Goal: Information Seeking & Learning: Learn about a topic

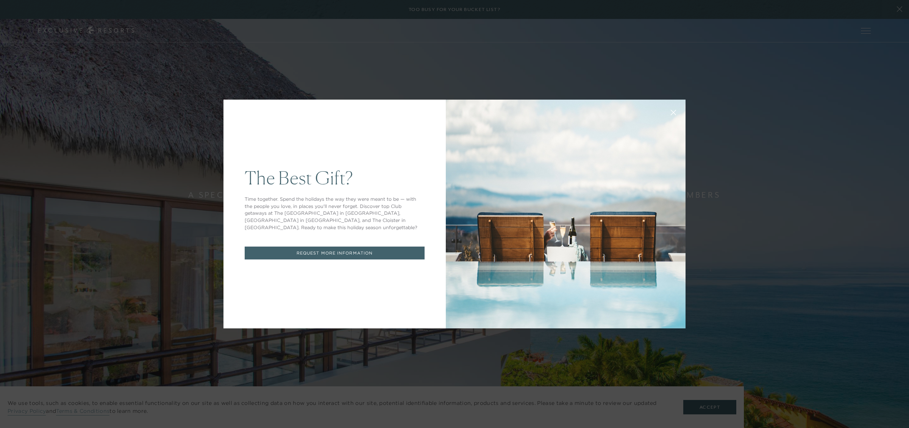
click at [376, 250] on link "REQUEST MORE INFORMATION" at bounding box center [335, 253] width 180 height 13
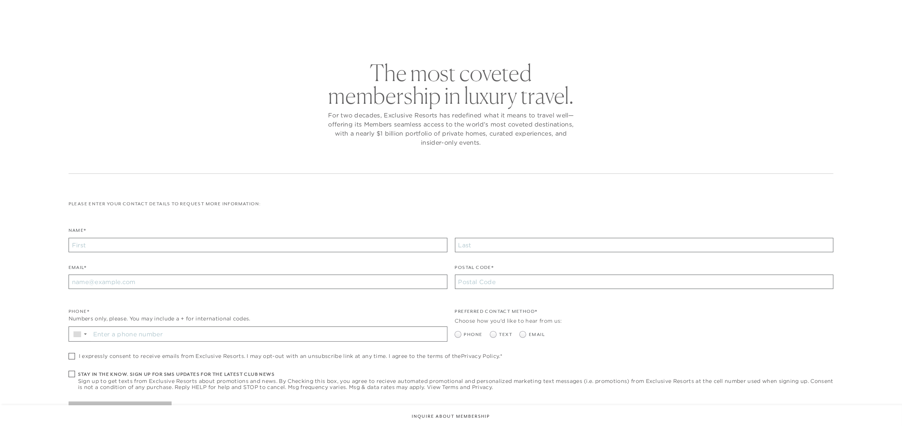
checkbox input "false"
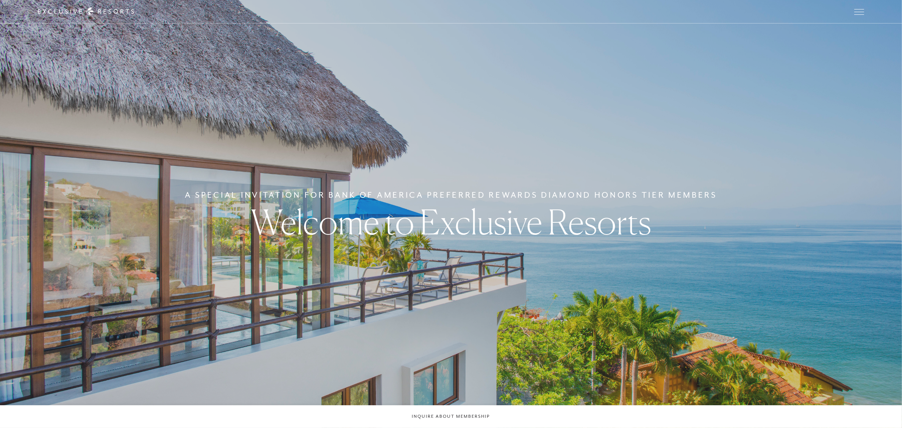
checkbox input "false"
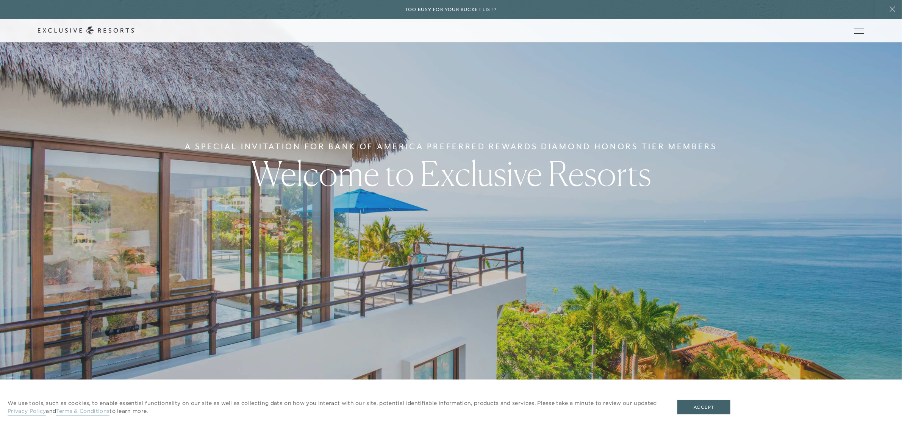
scroll to position [95, 0]
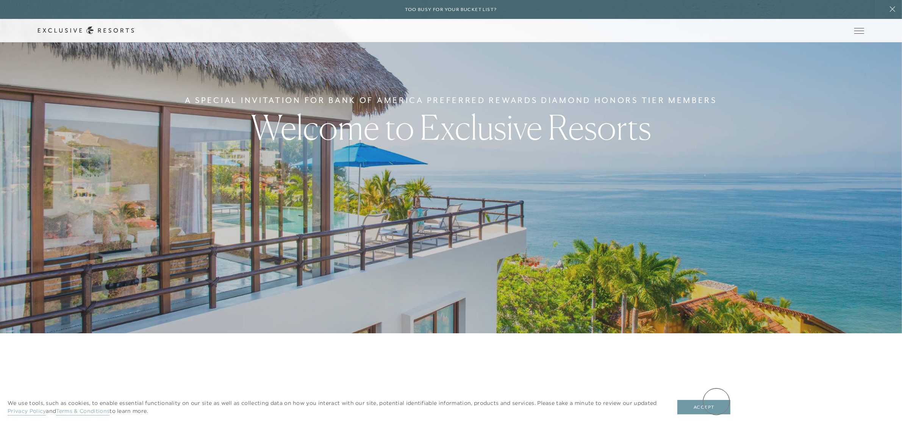
click at [716, 401] on button "Accept" at bounding box center [703, 407] width 53 height 14
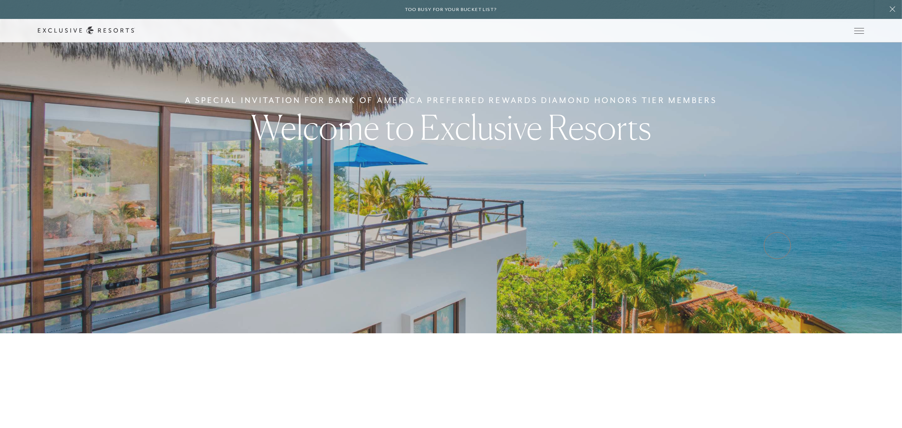
click at [777, 245] on div "A Special Invitation For Bank of America Preferred Rewards Diamond Honors Tier …" at bounding box center [451, 119] width 902 height 428
click at [0, 0] on link "Residence Collection" at bounding box center [0, 0] width 0 height 0
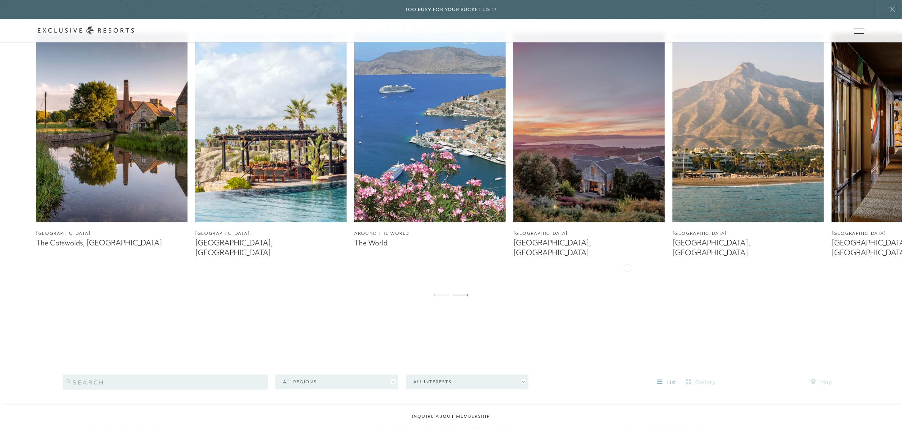
scroll to position [568, 0]
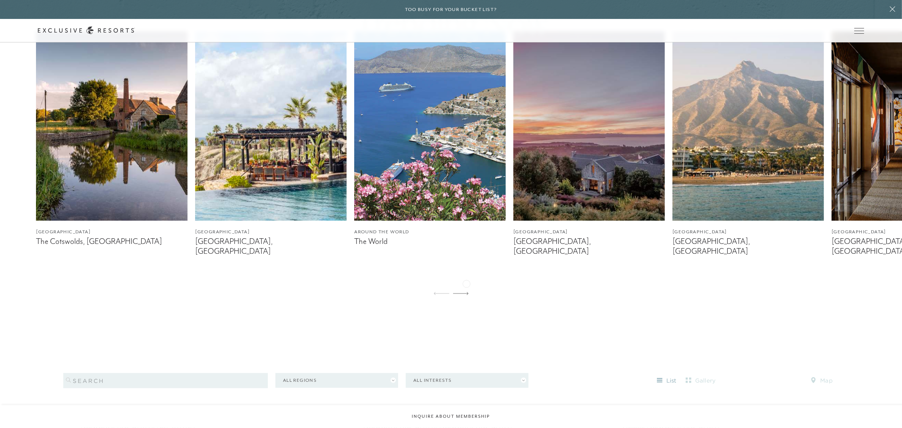
click at [466, 292] on icon at bounding box center [461, 293] width 16 height 3
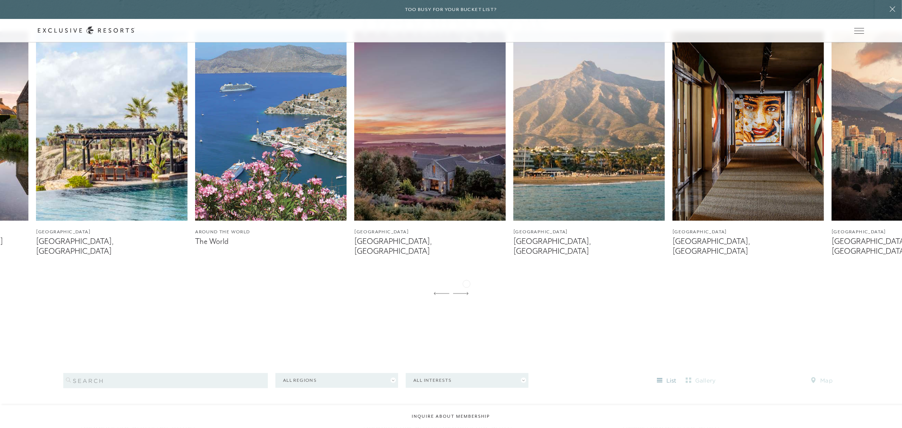
click at [466, 292] on icon at bounding box center [461, 293] width 16 height 3
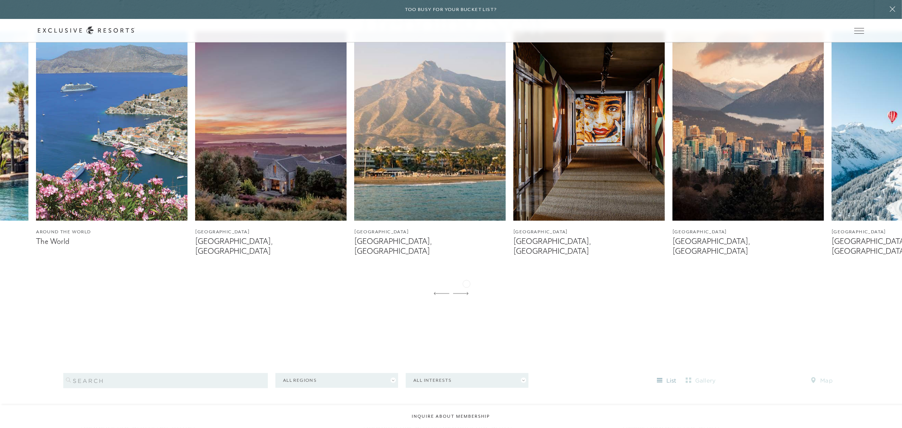
click at [466, 292] on icon at bounding box center [461, 293] width 16 height 3
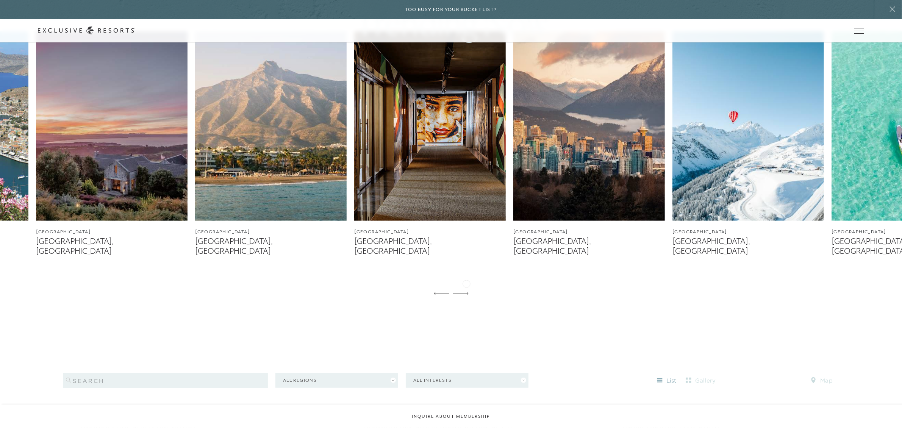
click at [466, 292] on icon at bounding box center [461, 293] width 16 height 3
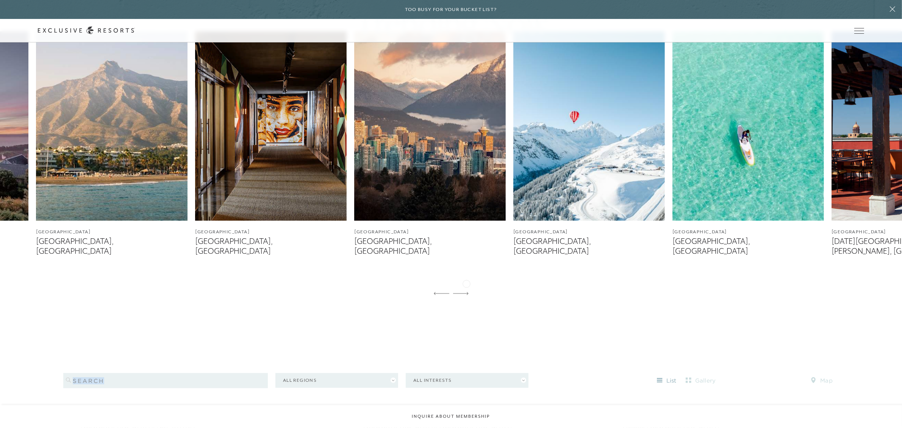
click at [466, 292] on icon at bounding box center [461, 293] width 16 height 3
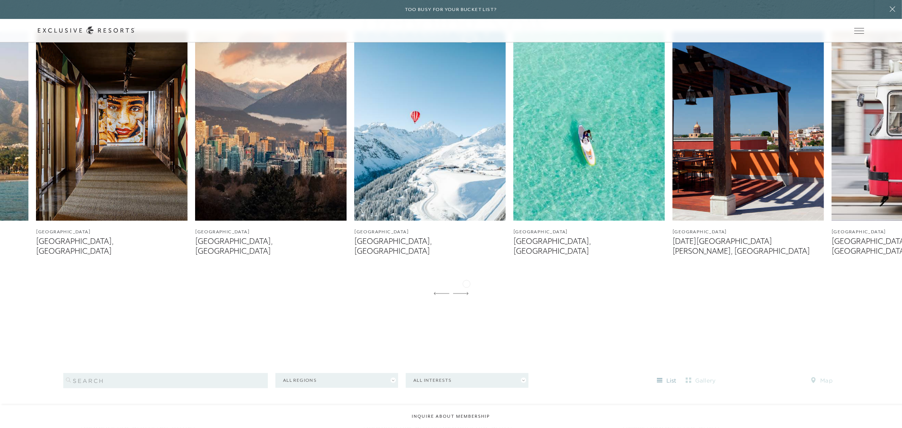
click at [466, 292] on icon at bounding box center [461, 293] width 16 height 3
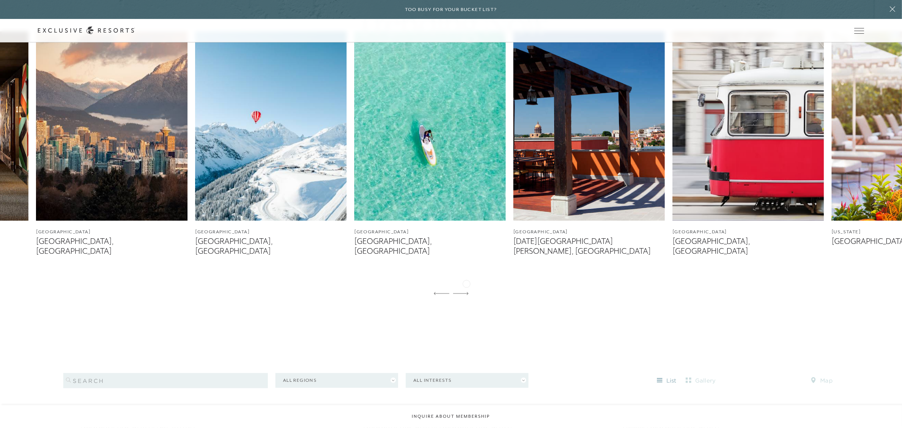
click at [466, 292] on icon at bounding box center [461, 293] width 16 height 3
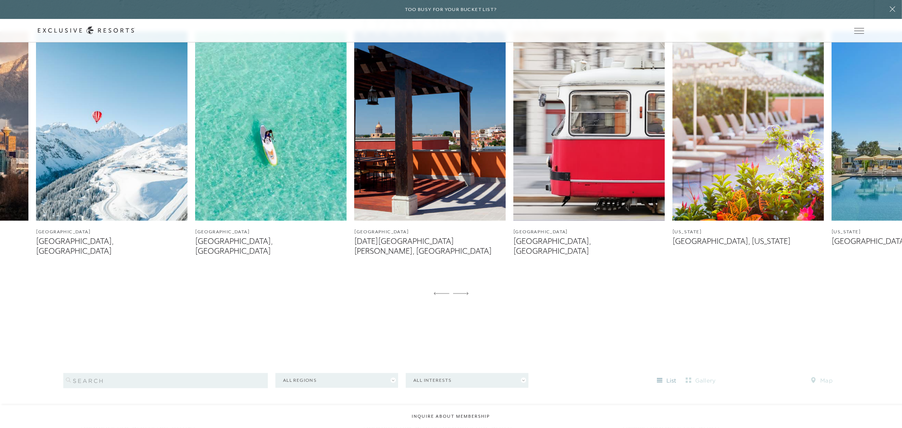
click at [466, 292] on icon at bounding box center [461, 293] width 16 height 3
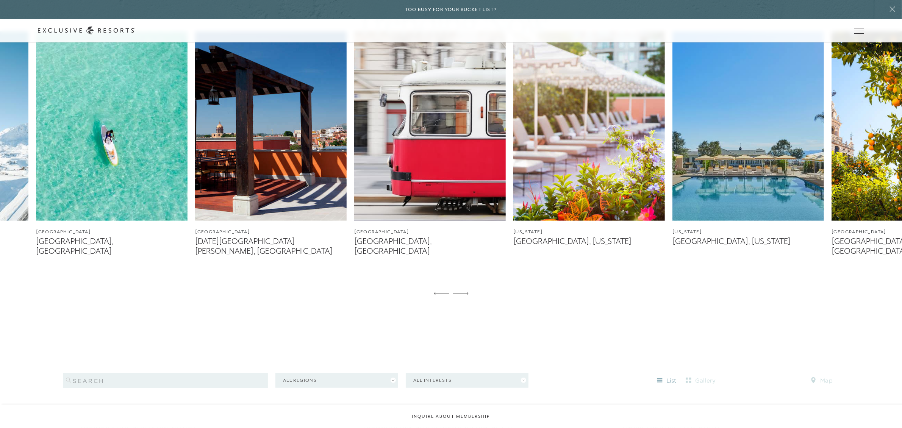
click at [466, 292] on icon at bounding box center [461, 293] width 16 height 3
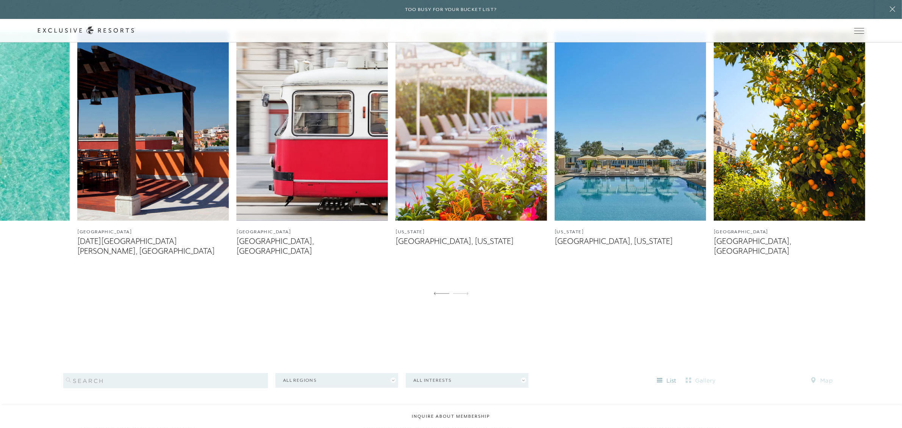
click at [466, 292] on icon at bounding box center [461, 293] width 16 height 3
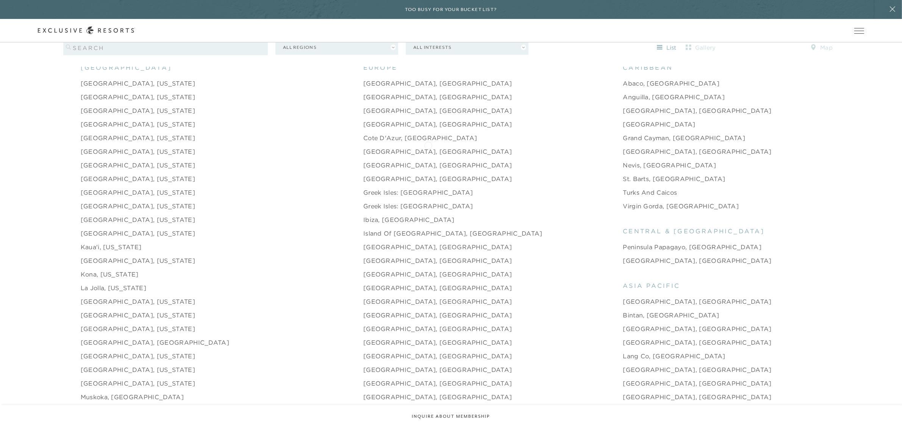
scroll to position [947, 0]
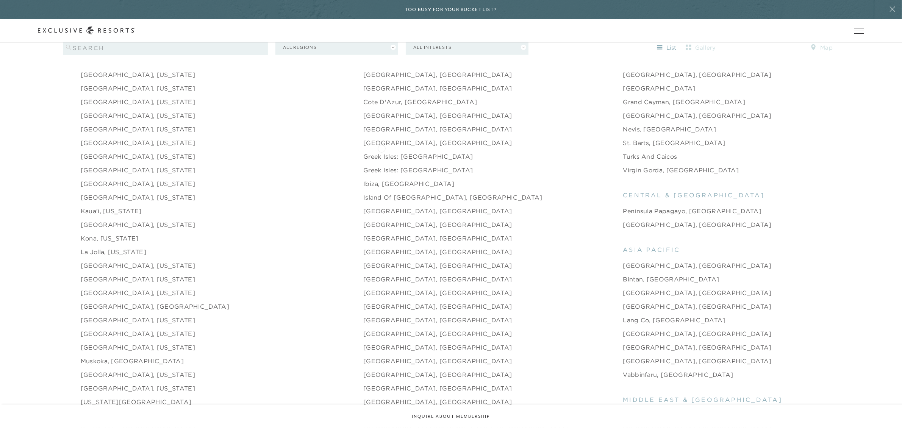
click at [381, 152] on link "Greek Isles: [GEOGRAPHIC_DATA]" at bounding box center [418, 156] width 110 height 9
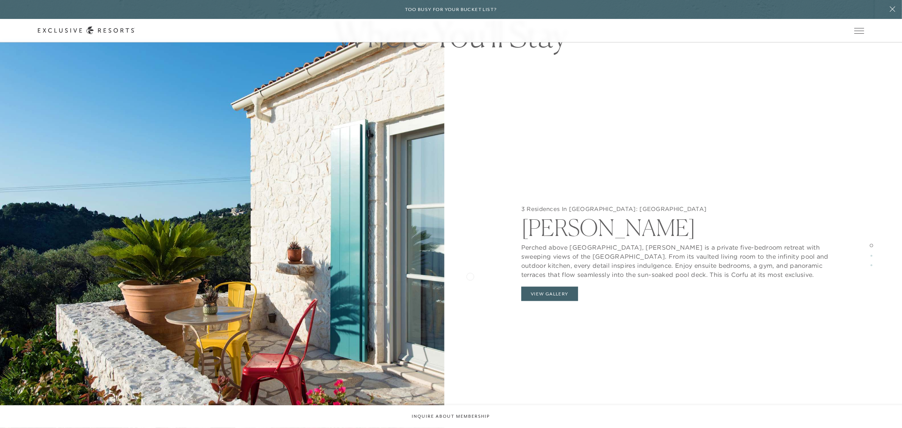
scroll to position [947, 0]
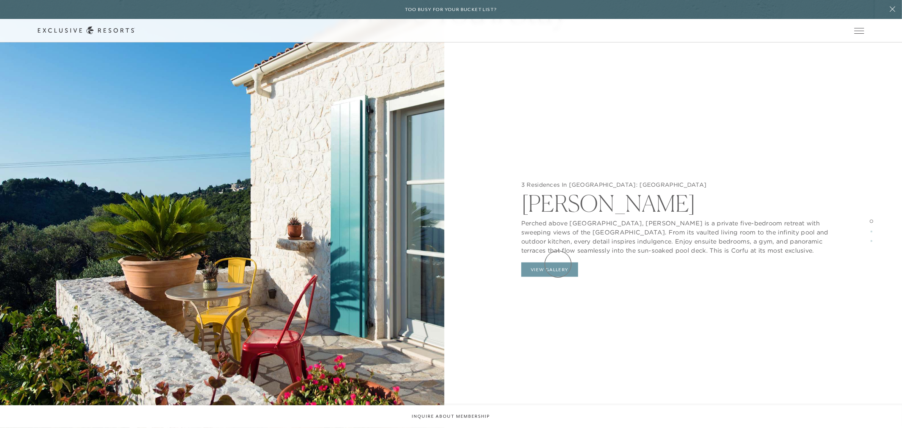
click at [558, 264] on button "View Gallery" at bounding box center [549, 269] width 57 height 14
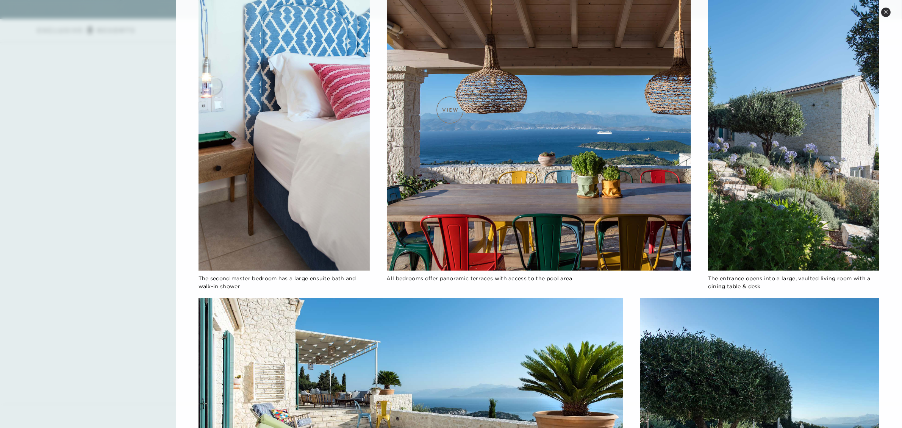
scroll to position [516, 0]
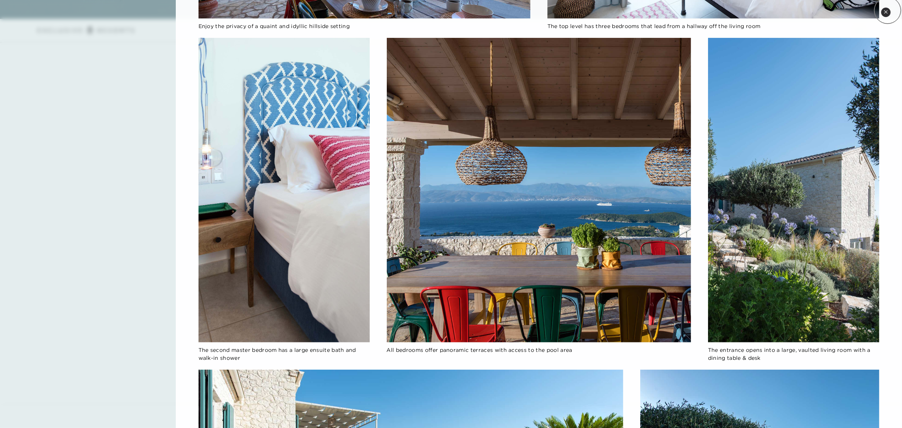
click at [887, 10] on icon at bounding box center [885, 12] width 4 height 4
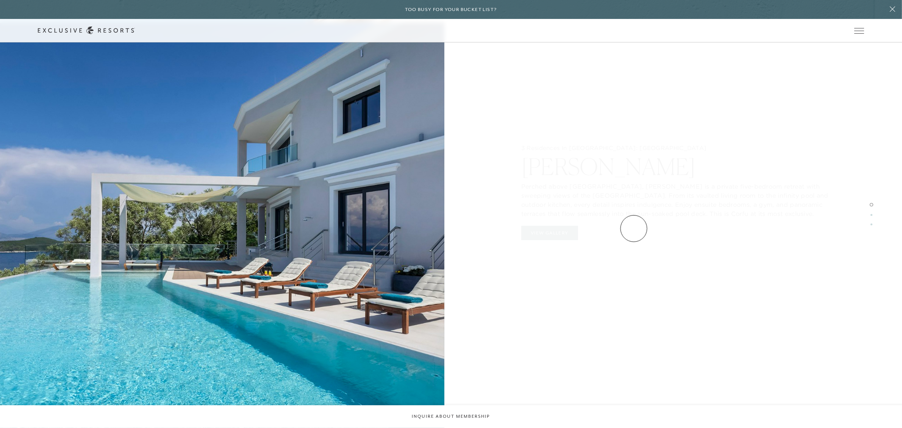
scroll to position [1467, 0]
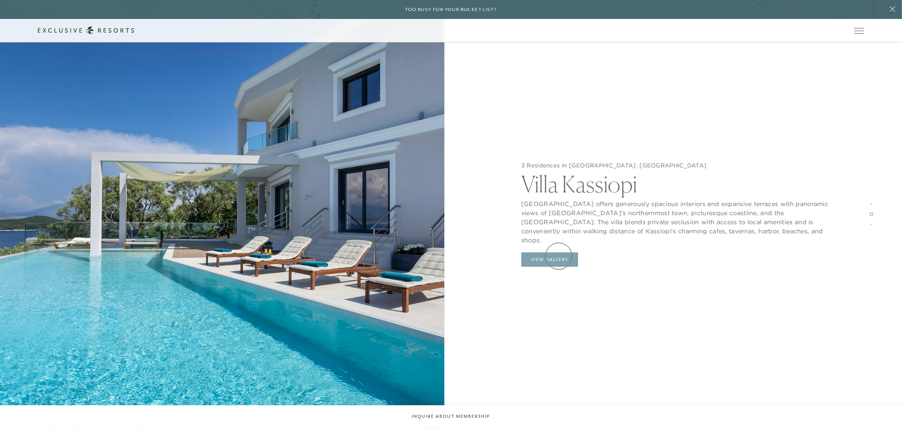
click at [559, 254] on button "View Gallery" at bounding box center [549, 259] width 57 height 14
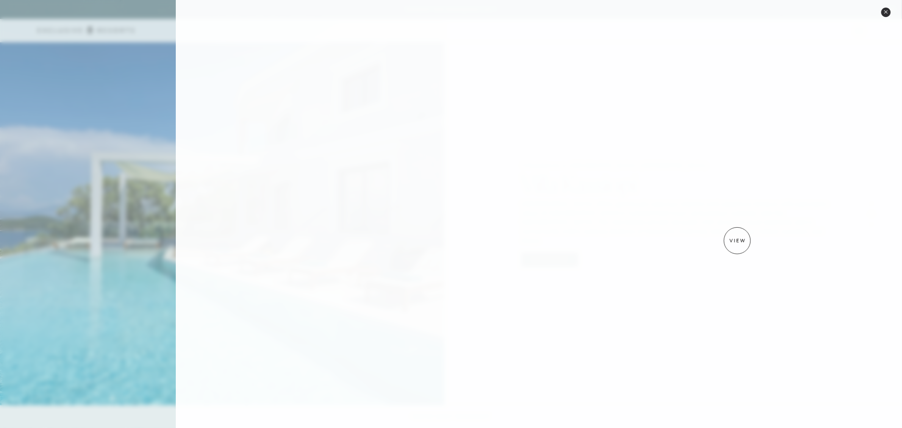
scroll to position [284, 0]
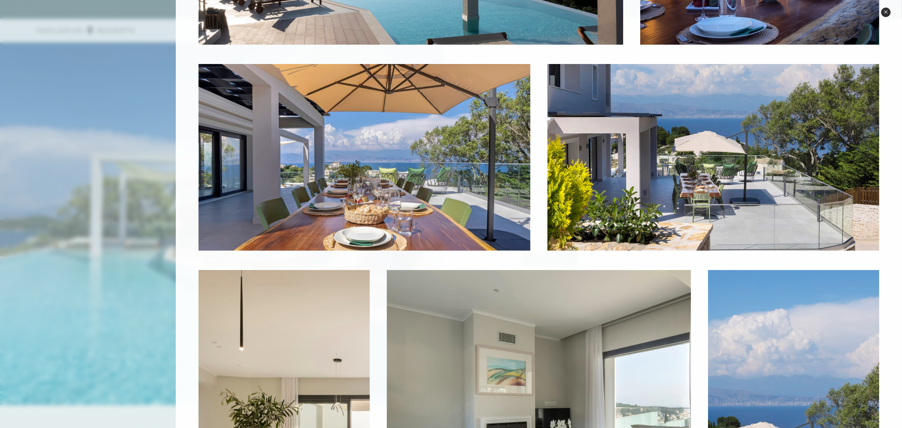
click at [701, 197] on img at bounding box center [713, 157] width 332 height 187
click at [702, 197] on img at bounding box center [713, 157] width 332 height 187
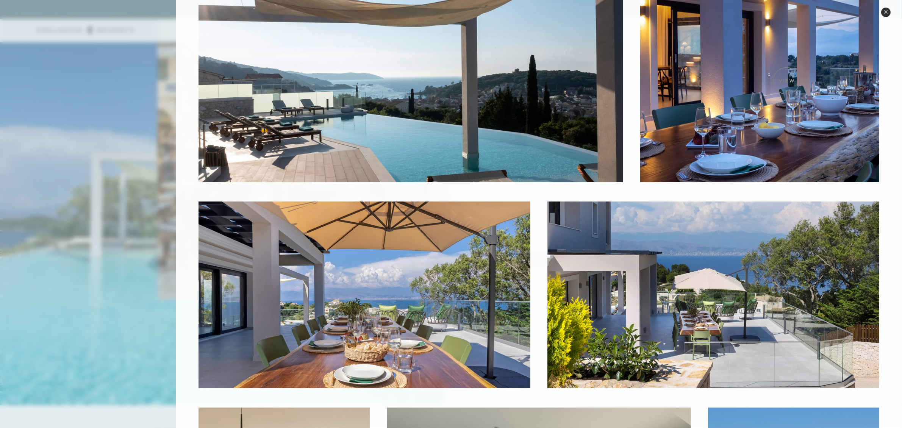
scroll to position [92, 0]
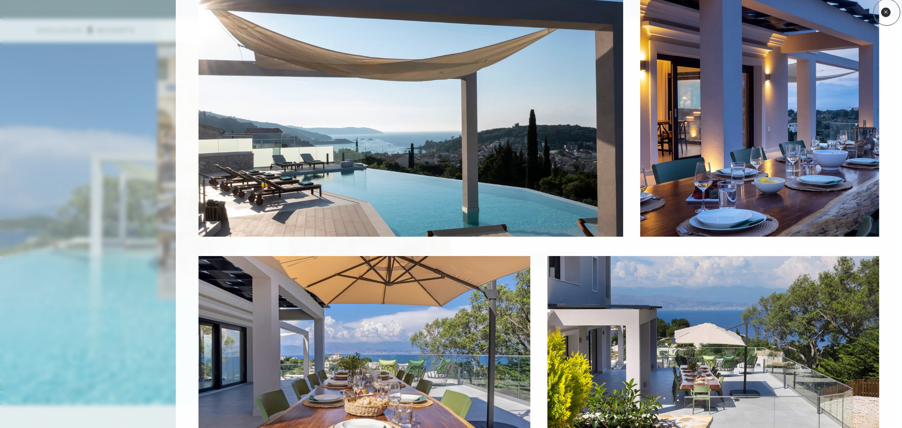
click at [887, 12] on icon at bounding box center [885, 12] width 4 height 4
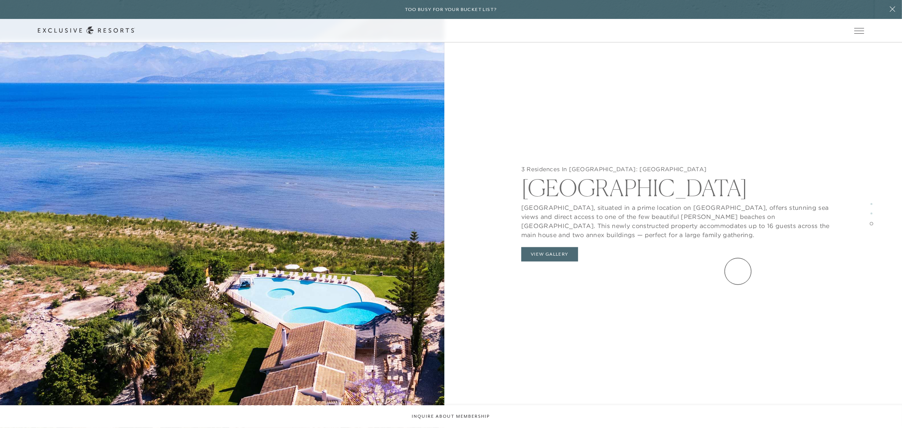
scroll to position [2111, 0]
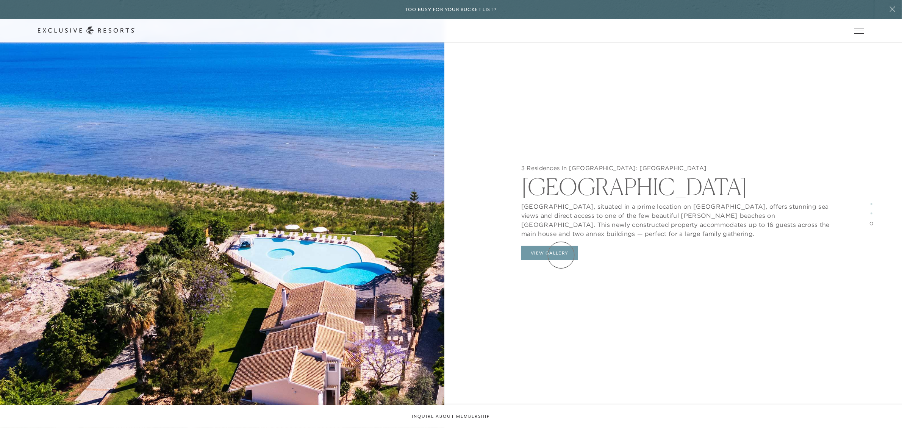
click at [560, 254] on button "View Gallery" at bounding box center [549, 253] width 57 height 14
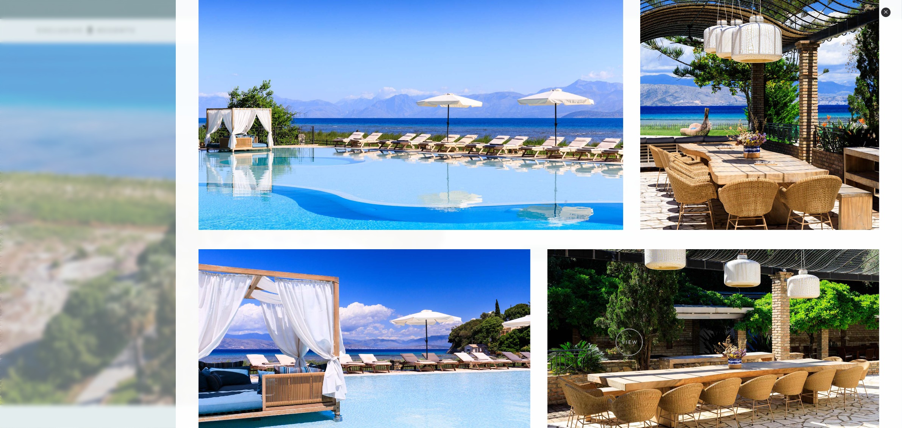
scroll to position [0, 0]
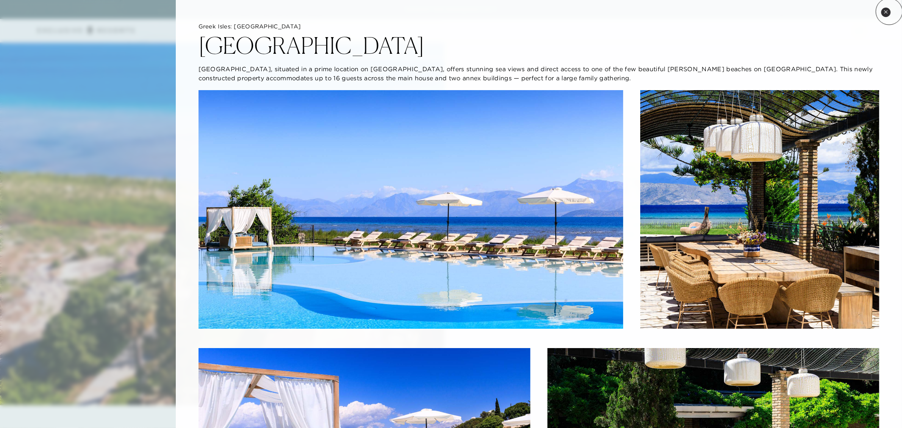
click at [889, 11] on button "Close quickview" at bounding box center [885, 12] width 9 height 9
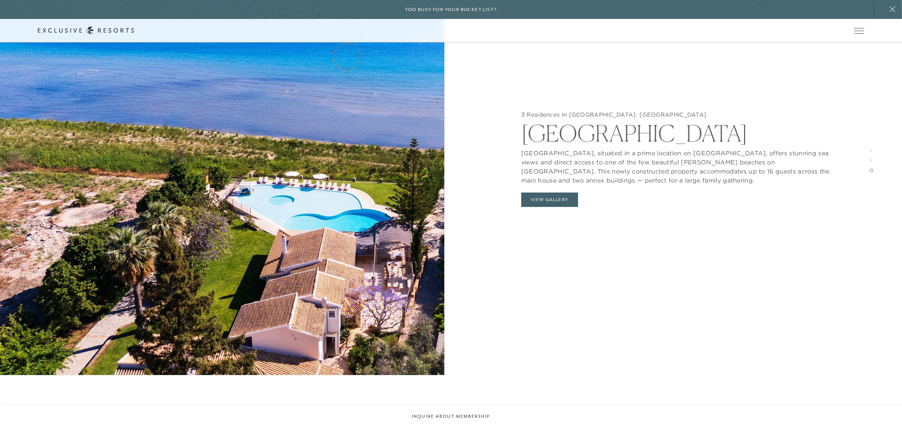
click at [0, 0] on link "Services & Standards" at bounding box center [0, 0] width 0 height 0
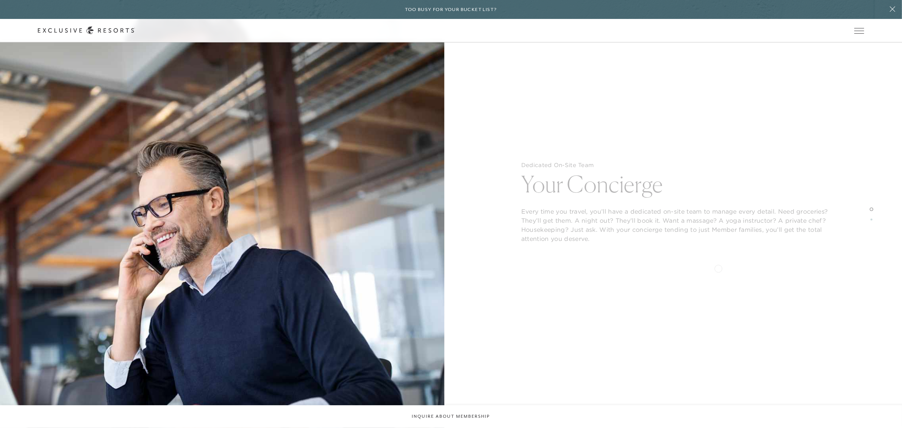
scroll to position [1147, 0]
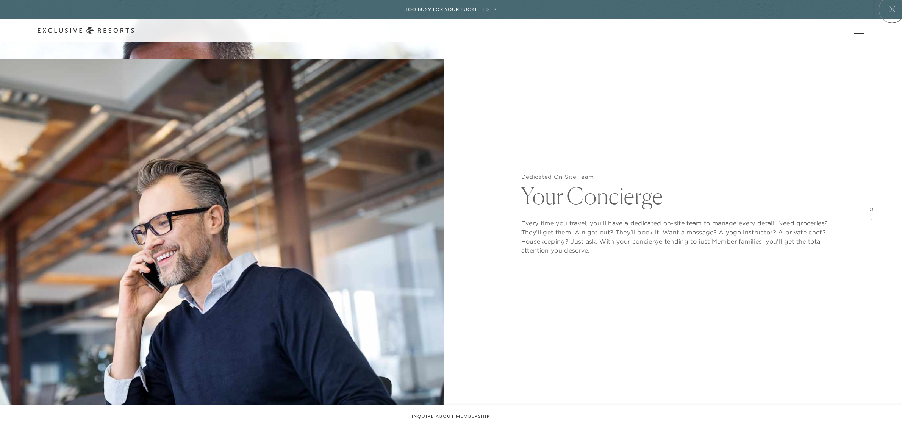
click at [892, 9] on icon at bounding box center [892, 8] width 5 height 5
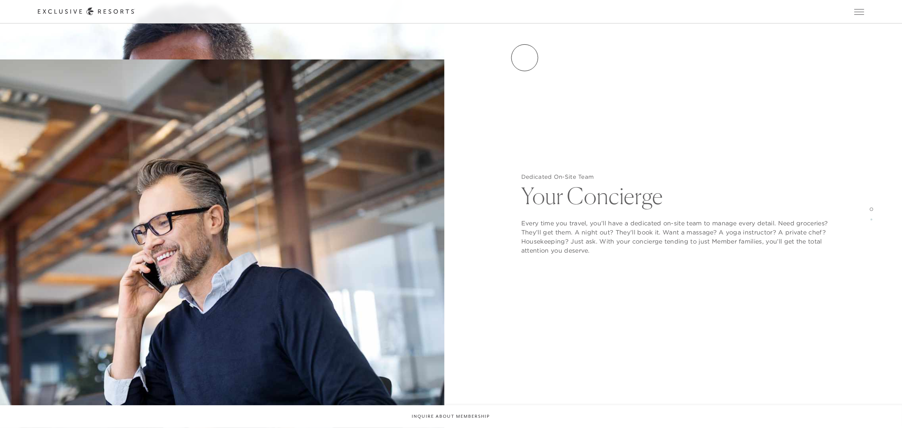
click at [0, 0] on link "Experience Collection" at bounding box center [0, 0] width 0 height 0
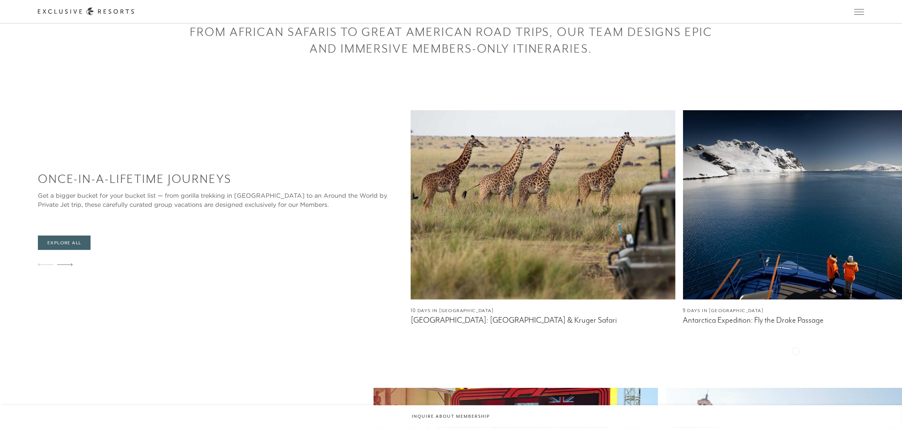
scroll to position [473, 0]
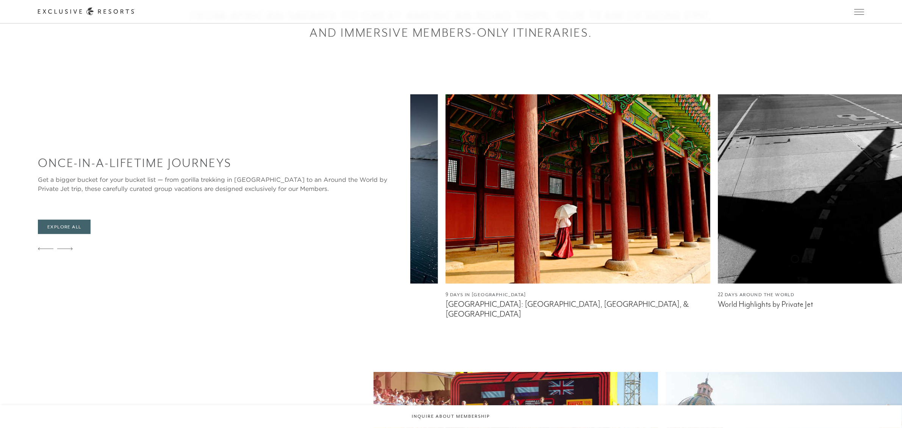
click at [718, 264] on img at bounding box center [850, 188] width 265 height 189
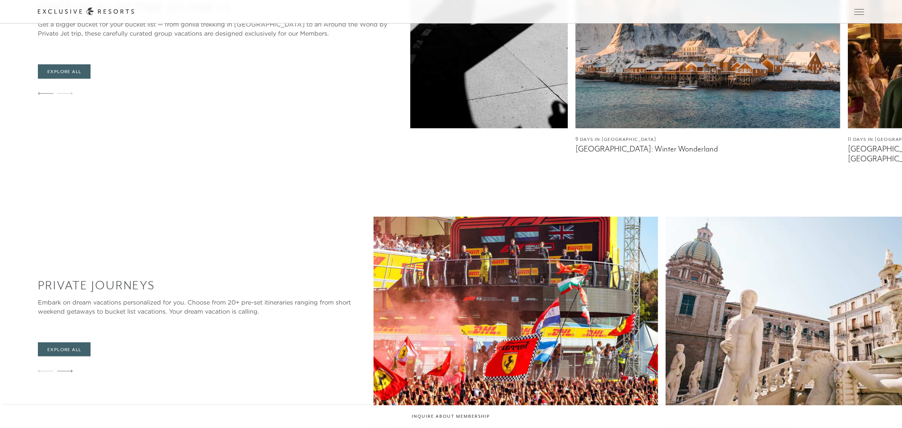
scroll to position [663, 0]
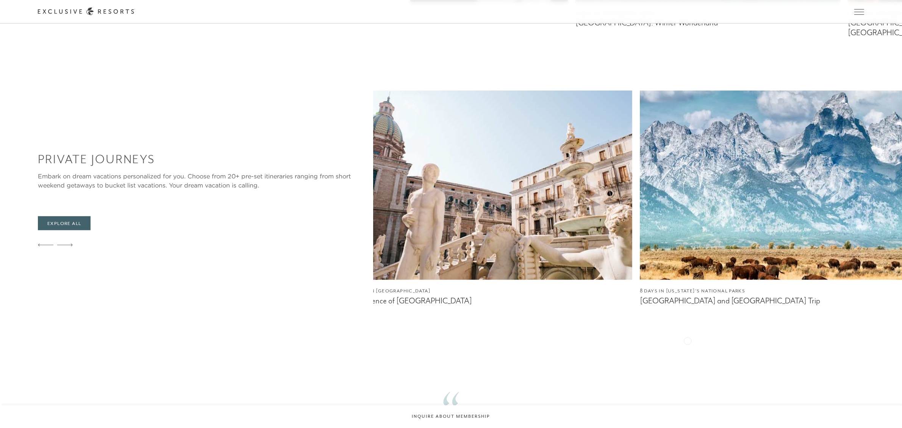
scroll to position [805, 0]
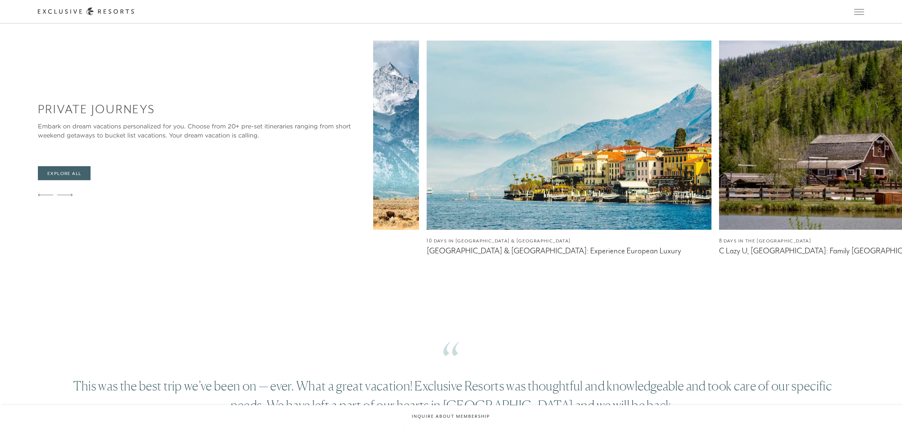
click at [225, 247] on div "Private Journeys Embark on dream vacations personalized for you. Choose from 20…" at bounding box center [470, 153] width 864 height 225
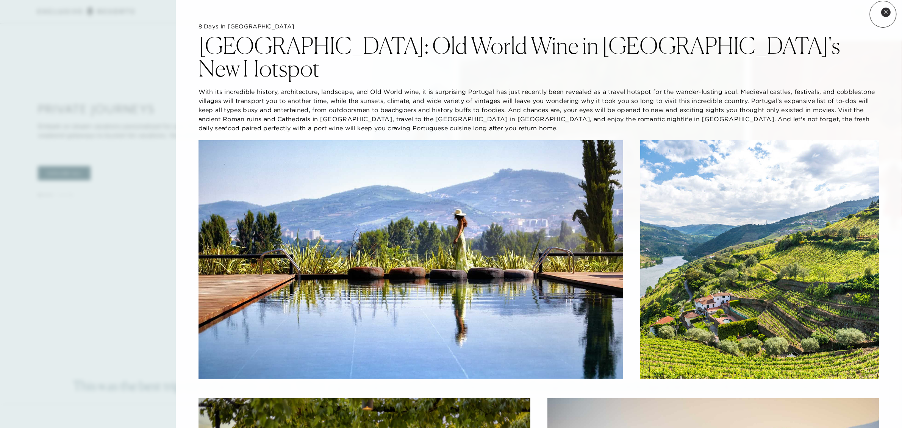
drag, startPoint x: 883, startPoint y: 14, endPoint x: 870, endPoint y: 46, distance: 34.3
click at [883, 14] on button "Close quickview" at bounding box center [885, 12] width 9 height 9
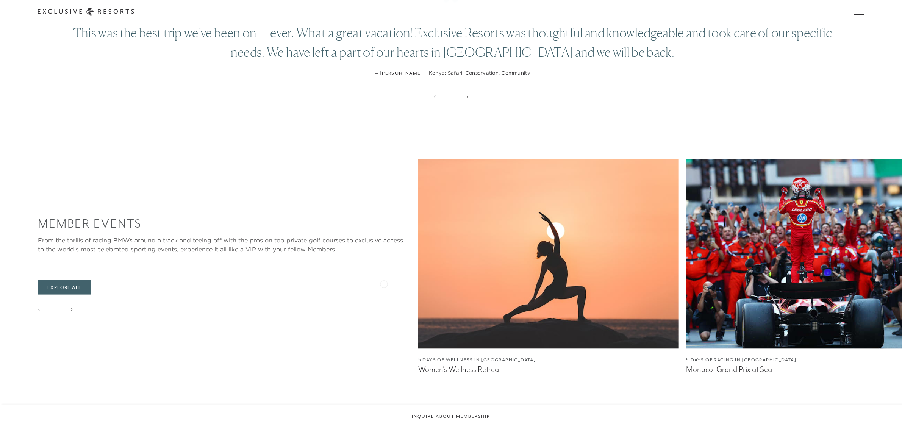
scroll to position [1183, 0]
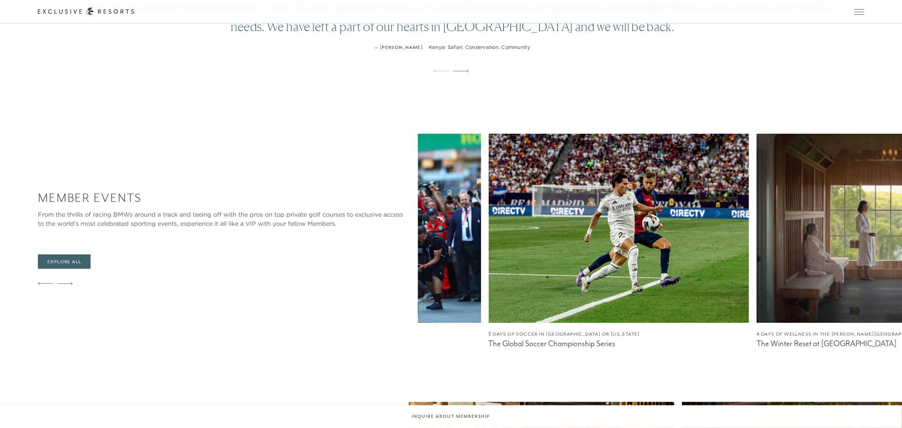
click at [756, 275] on img at bounding box center [886, 228] width 261 height 189
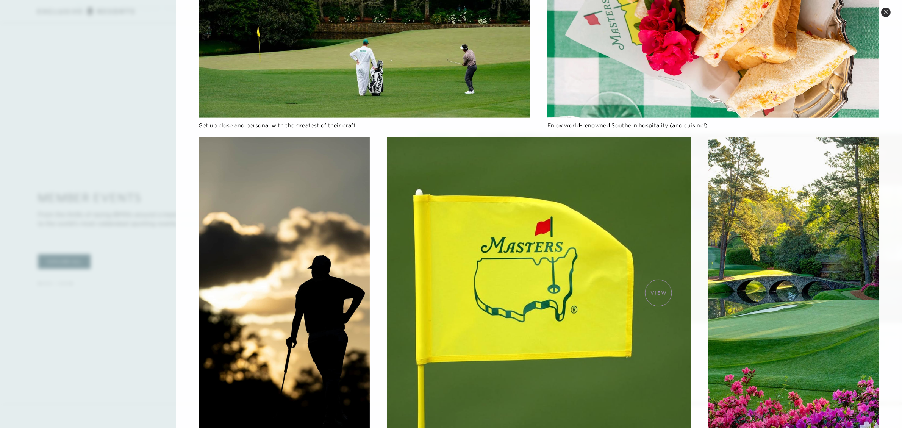
scroll to position [480, 0]
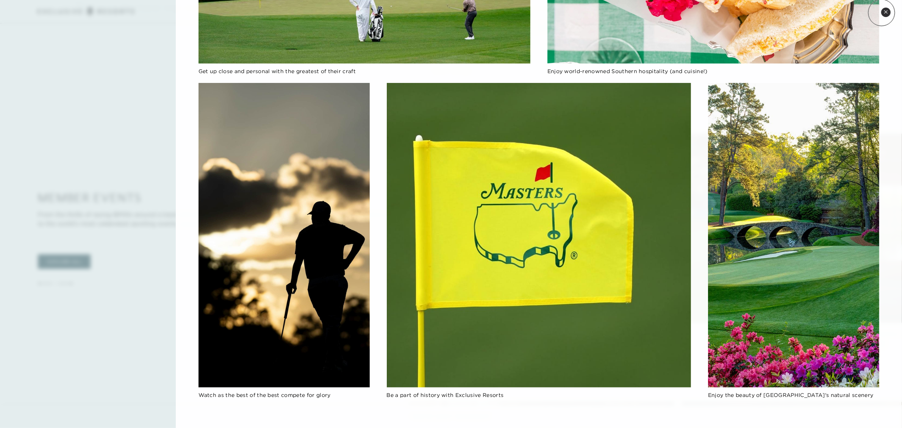
click at [881, 12] on button "Close quickview" at bounding box center [885, 12] width 9 height 9
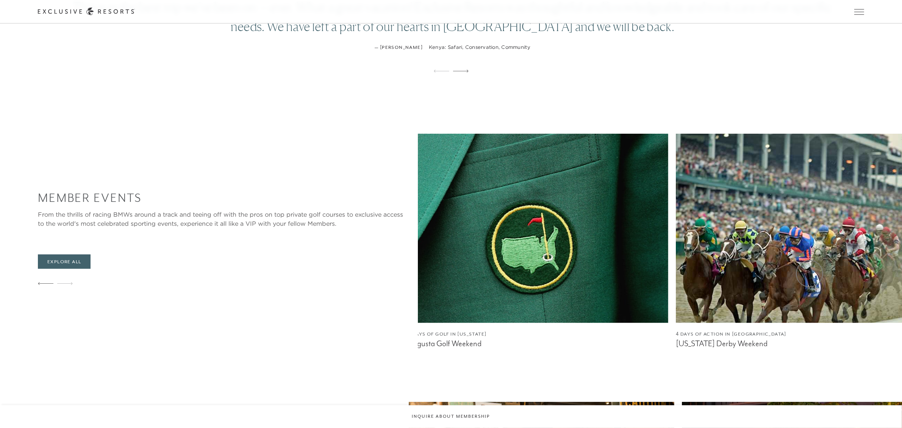
click at [146, 273] on div "Member Events From the thrills of racing BMWs around a track and teeing off wit…" at bounding box center [470, 241] width 864 height 215
click at [187, 244] on div "Member Events From the thrills of racing BMWs around a track and teeing off wit…" at bounding box center [470, 241] width 864 height 215
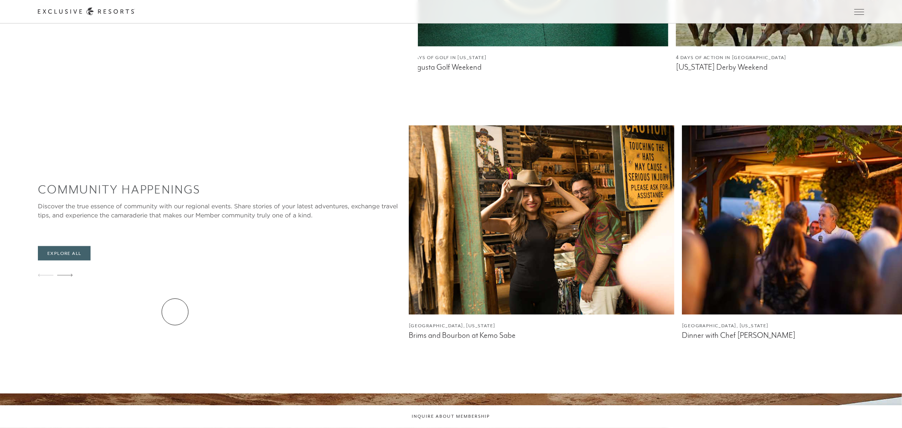
scroll to position [1515, 0]
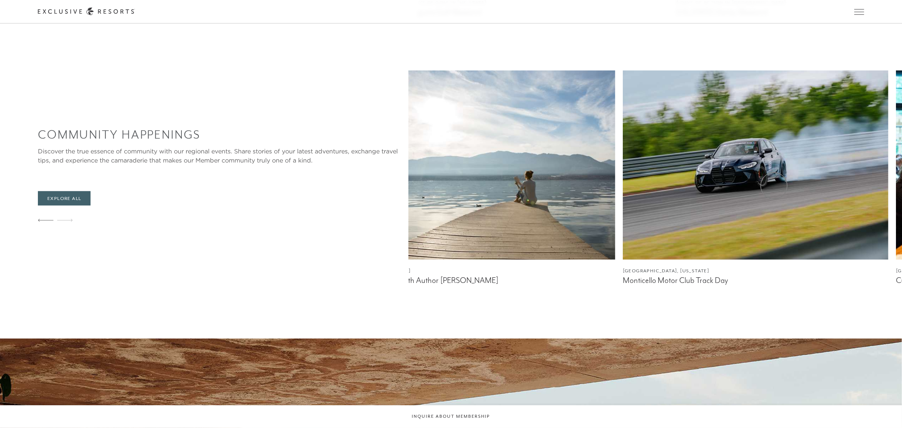
click at [124, 210] on div "Community Happenings Discover the true essence of community with our regional e…" at bounding box center [470, 177] width 864 height 215
click at [296, 188] on div "[GEOGRAPHIC_DATA], [US_STATE] Brims and Bourbon at Kemo Sabe [GEOGRAPHIC_DATA],…" at bounding box center [49, 177] width 493 height 215
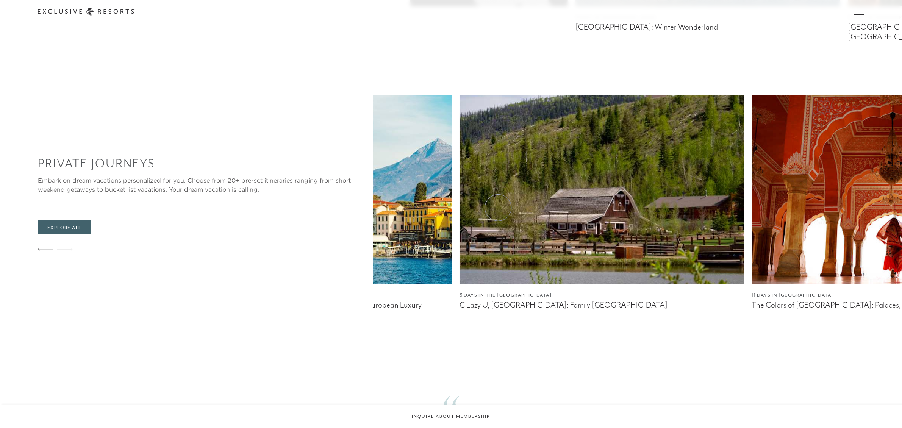
scroll to position [521, 0]
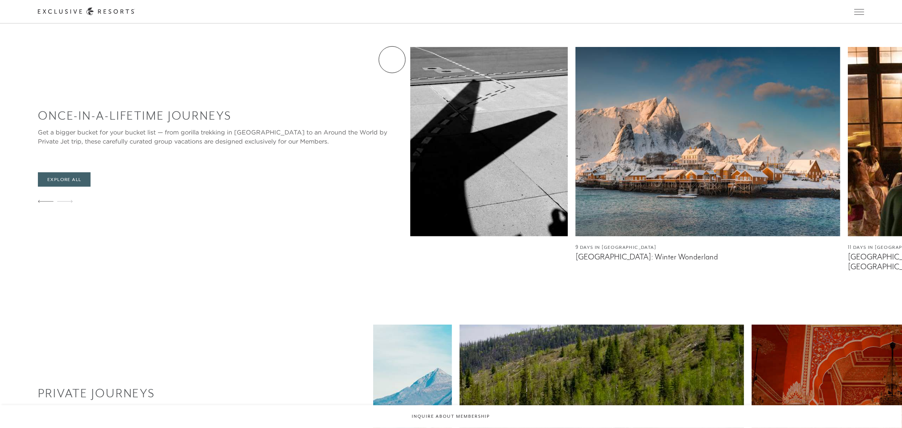
click at [0, 0] on link "Residence Collection" at bounding box center [0, 0] width 0 height 0
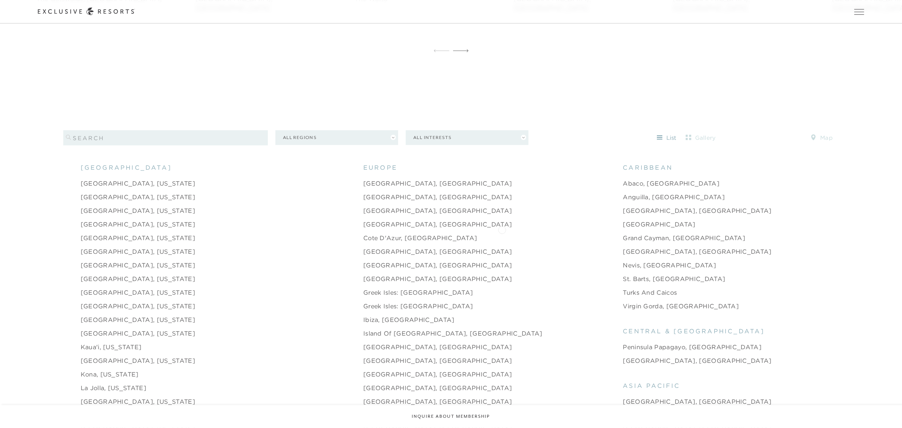
scroll to position [852, 0]
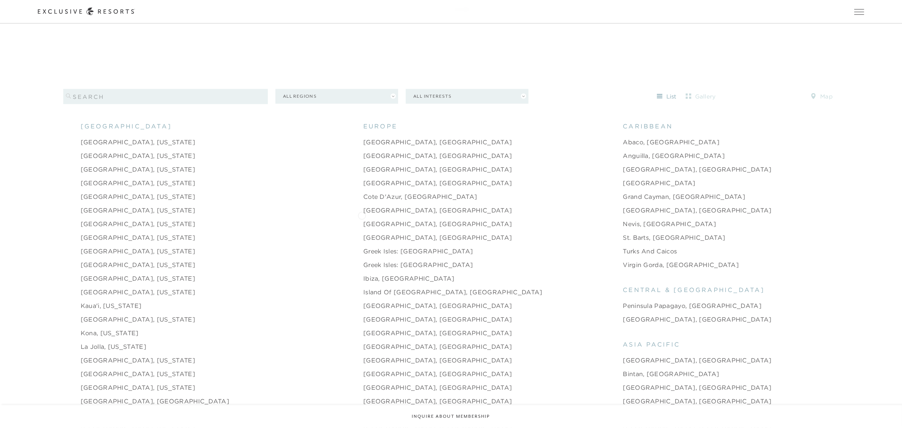
click at [363, 219] on link "[GEOGRAPHIC_DATA], [GEOGRAPHIC_DATA]" at bounding box center [437, 223] width 149 height 9
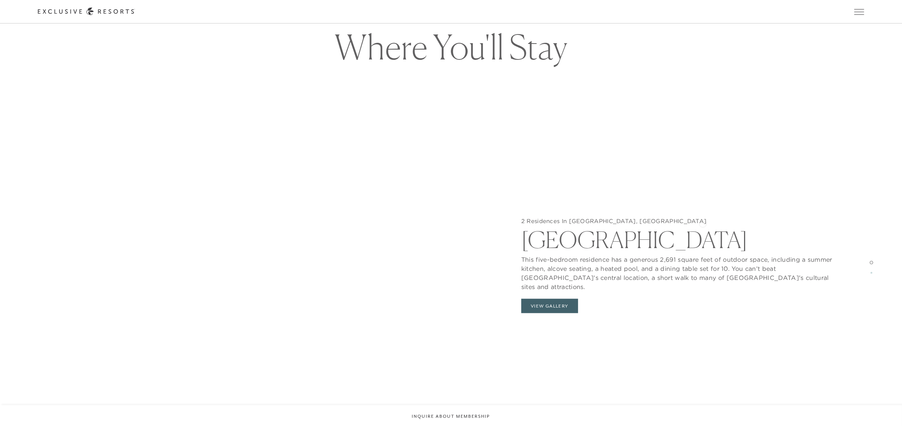
scroll to position [947, 0]
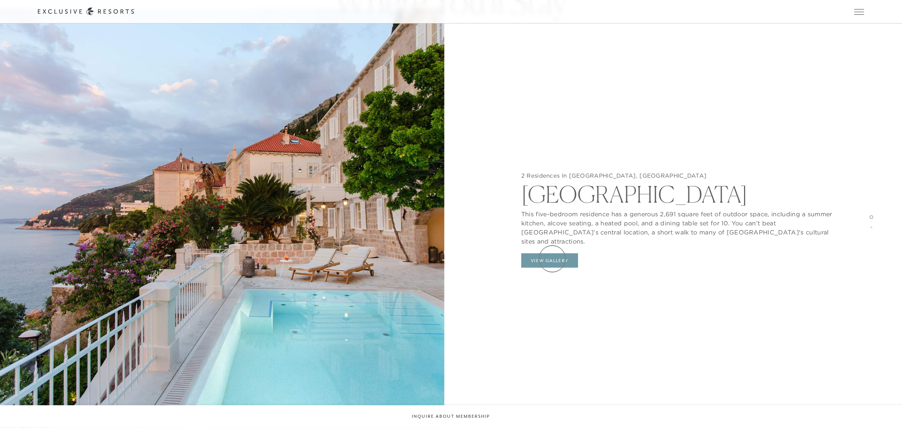
click at [553, 258] on button "View Gallery" at bounding box center [549, 260] width 57 height 14
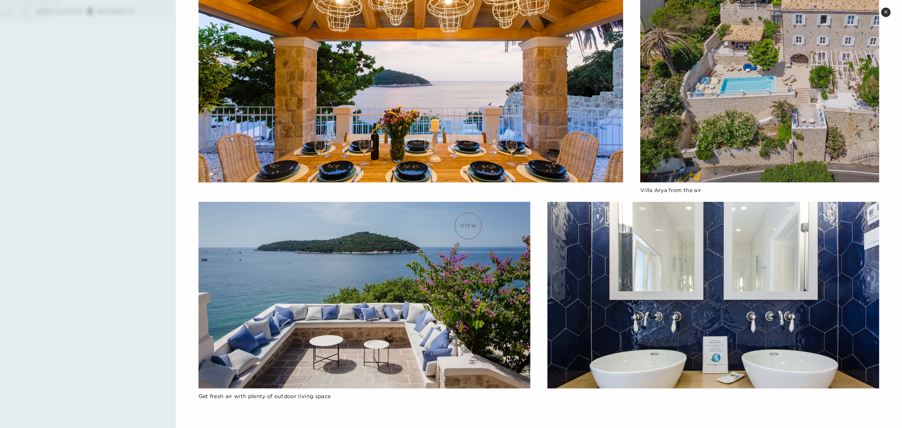
scroll to position [1373, 0]
click at [885, 12] on icon at bounding box center [885, 12] width 4 height 4
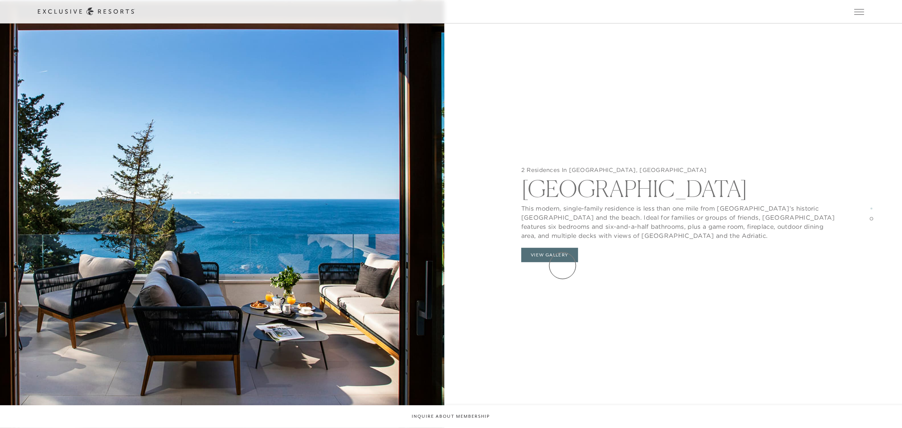
scroll to position [1467, 0]
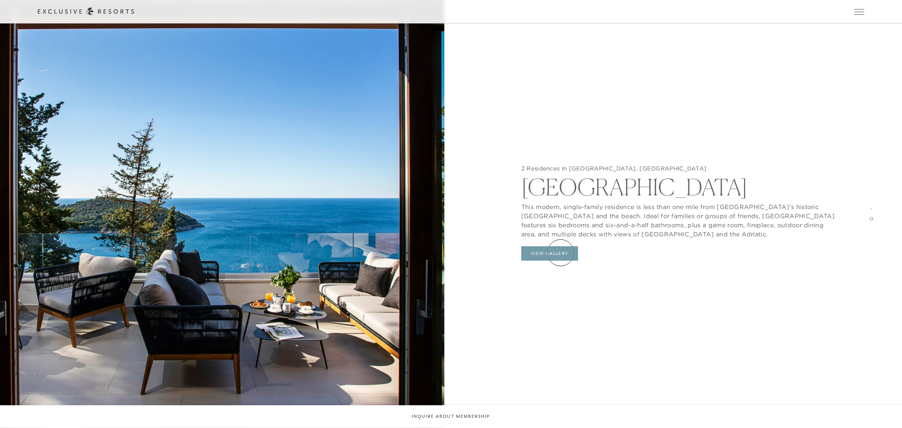
click at [560, 253] on button "View Gallery" at bounding box center [549, 253] width 57 height 14
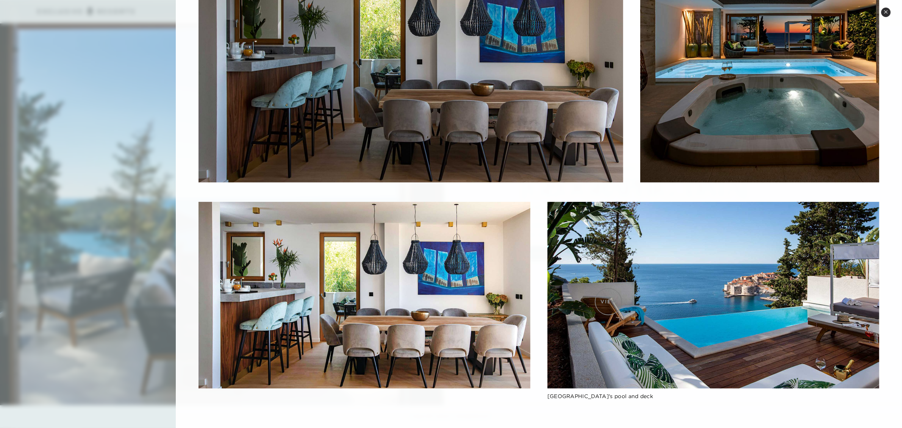
scroll to position [1704, 0]
click at [887, 14] on button "Close quickview" at bounding box center [885, 12] width 9 height 9
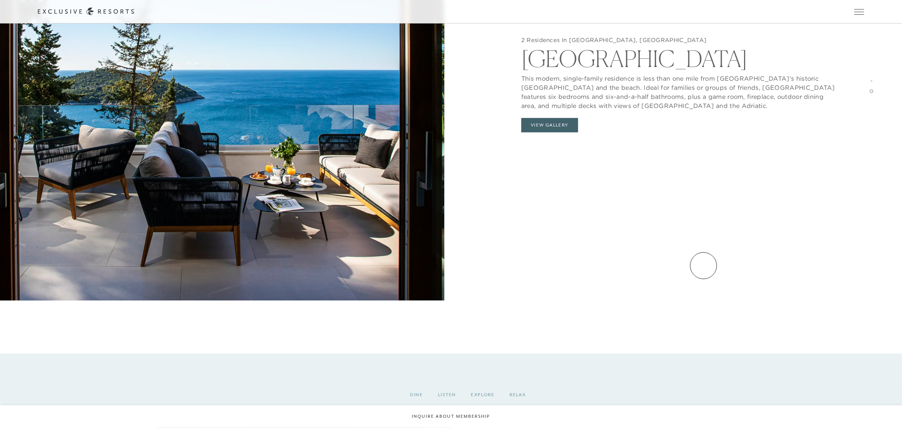
scroll to position [1799, 0]
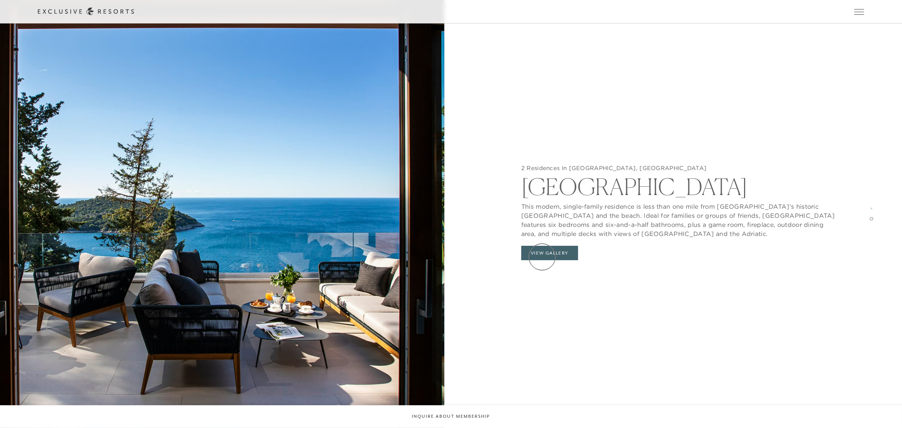
click at [542, 257] on button "View Gallery" at bounding box center [549, 253] width 57 height 14
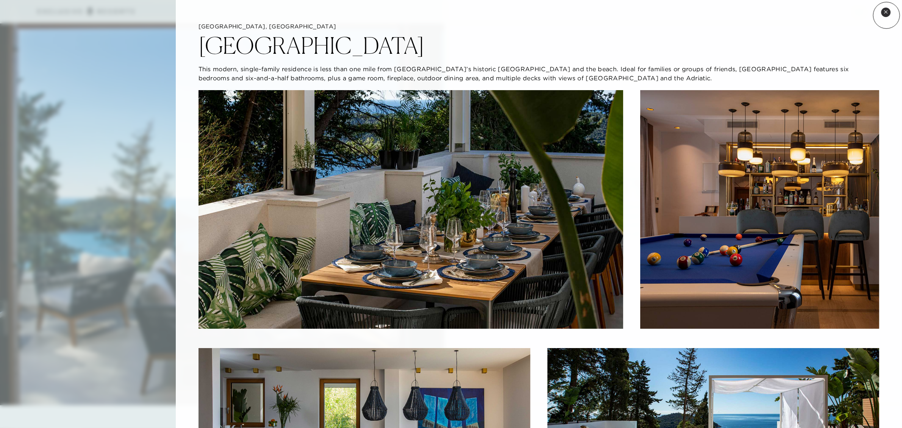
click at [885, 15] on button "Close quickview" at bounding box center [885, 12] width 9 height 9
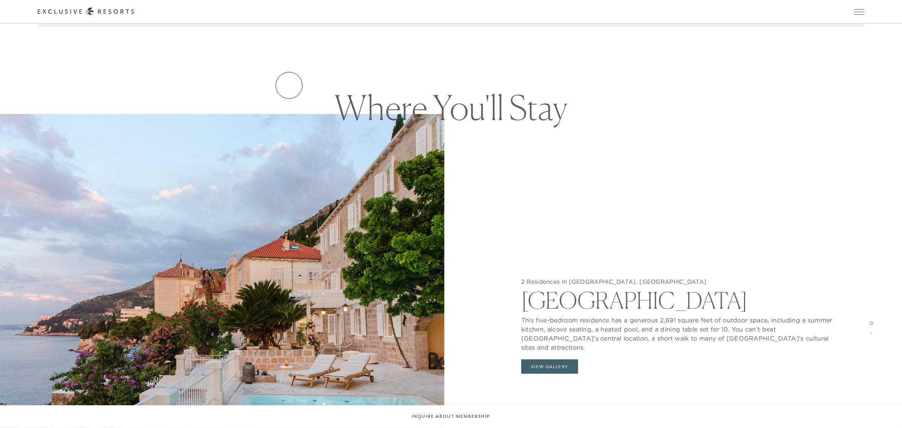
scroll to position [794, 0]
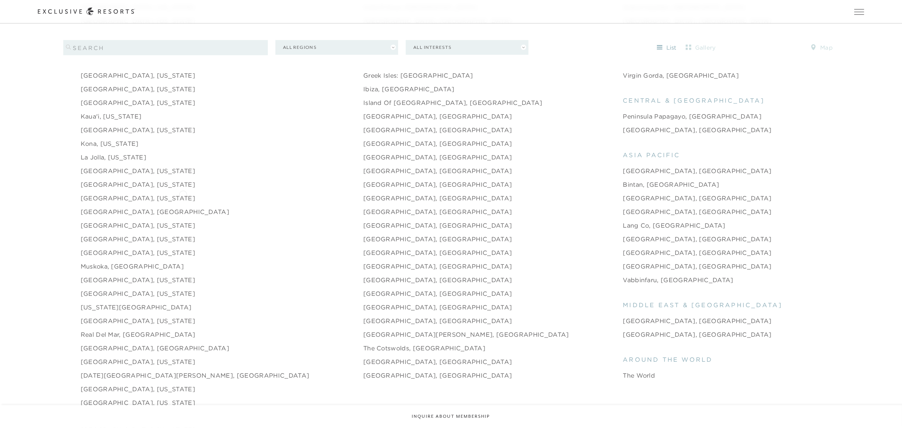
scroll to position [994, 0]
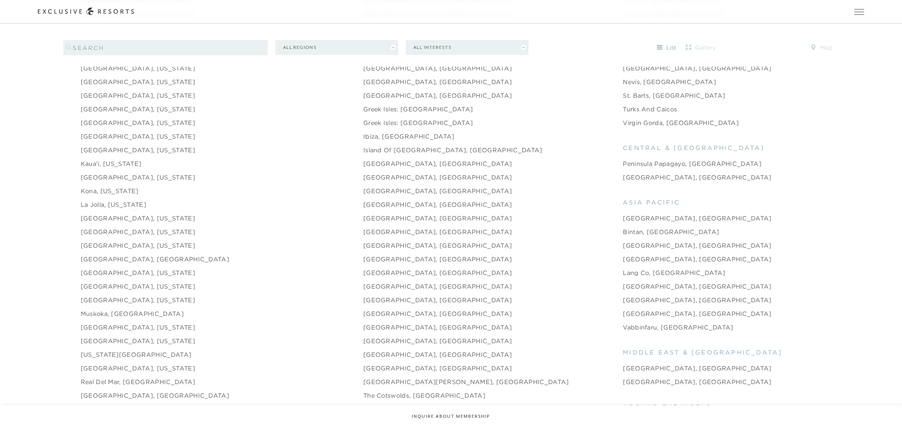
click at [133, 214] on link "[GEOGRAPHIC_DATA], [US_STATE]" at bounding box center [138, 218] width 114 height 9
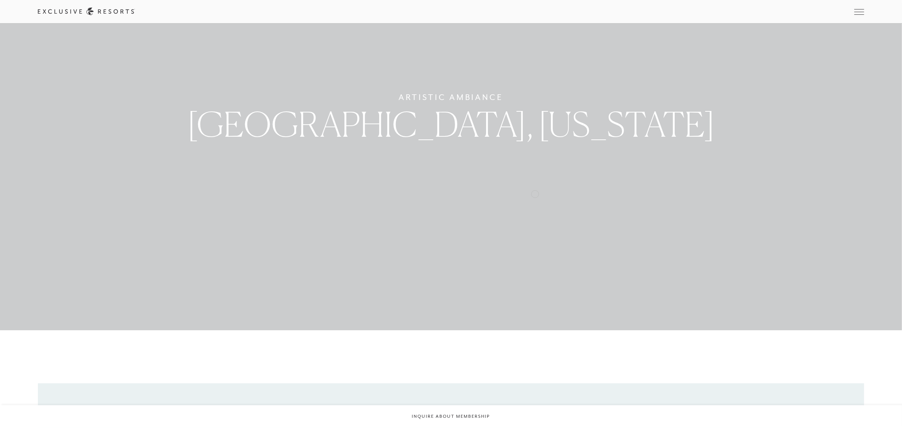
scroll to position [47, 0]
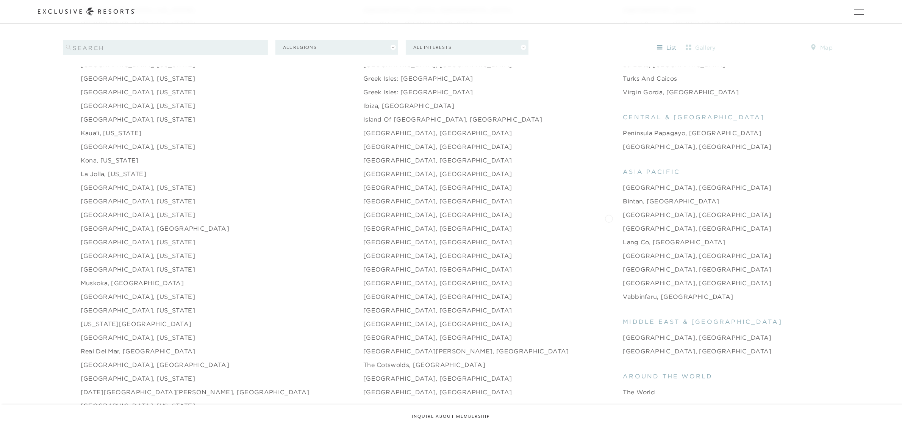
scroll to position [1041, 0]
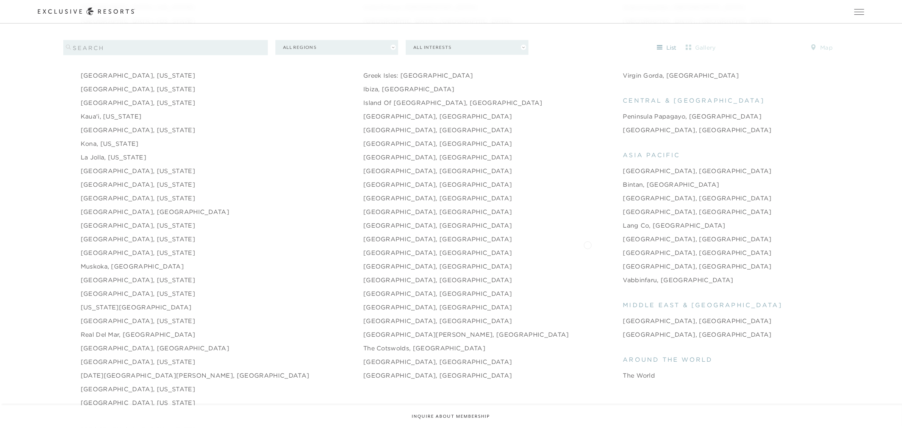
click at [623, 248] on link "[GEOGRAPHIC_DATA], [GEOGRAPHIC_DATA]" at bounding box center [697, 252] width 149 height 9
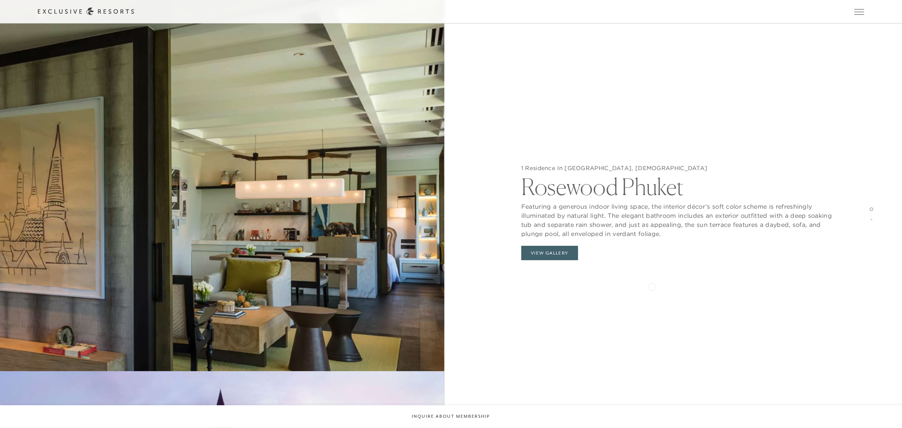
scroll to position [994, 0]
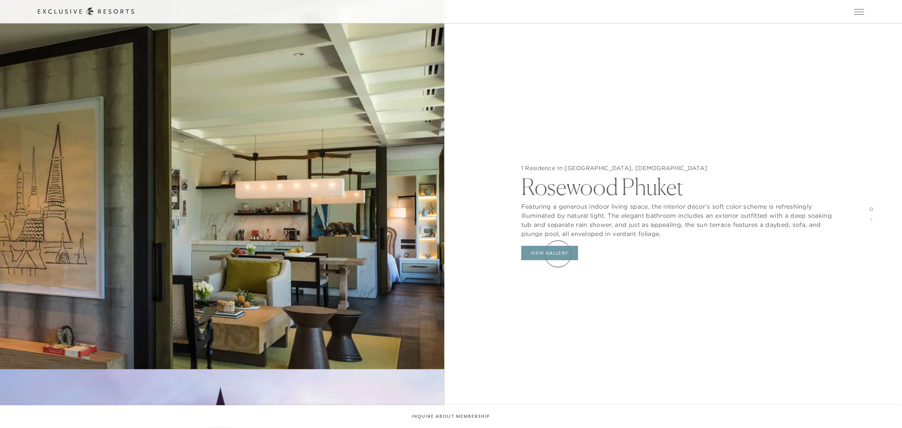
click at [558, 254] on button "View Gallery" at bounding box center [549, 253] width 57 height 14
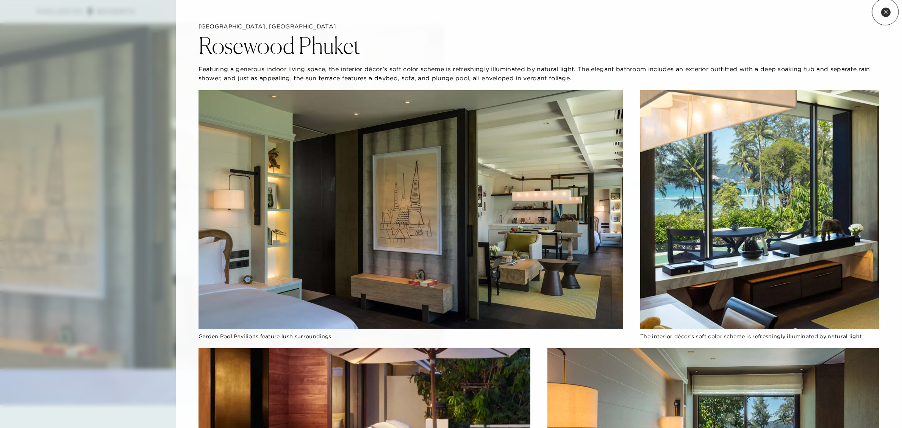
click at [885, 12] on icon at bounding box center [885, 12] width 4 height 4
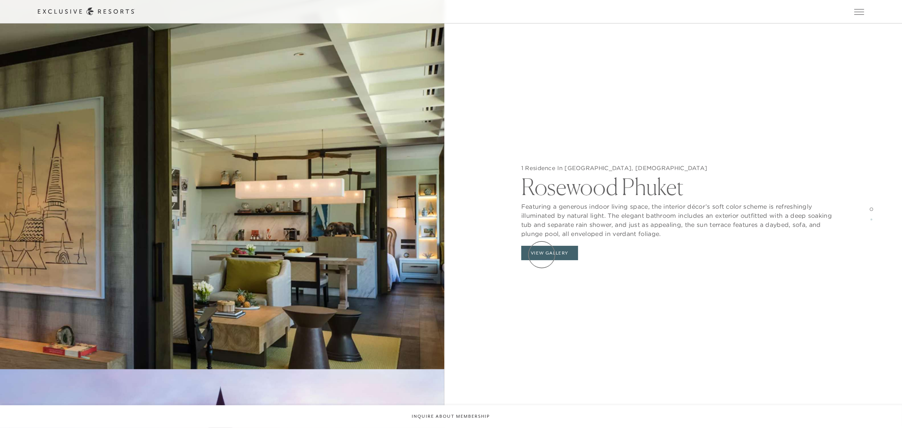
click at [542, 255] on button "View Gallery" at bounding box center [549, 253] width 57 height 14
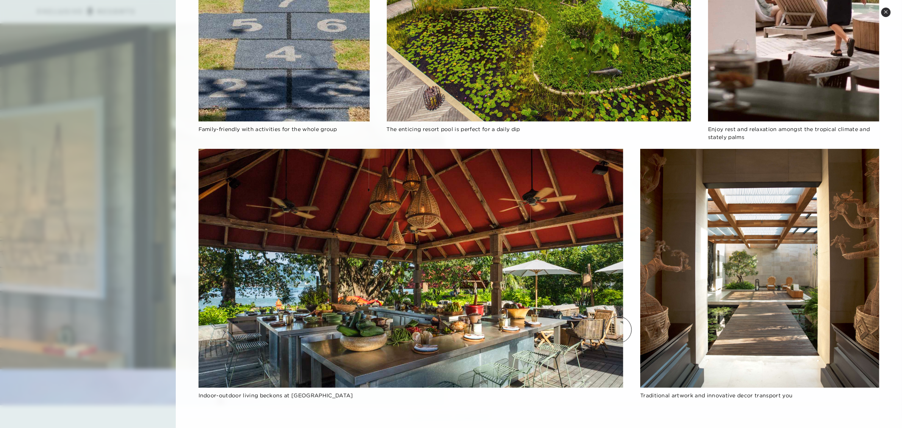
scroll to position [1325, 0]
click at [888, 12] on button "Close quickview" at bounding box center [885, 12] width 9 height 9
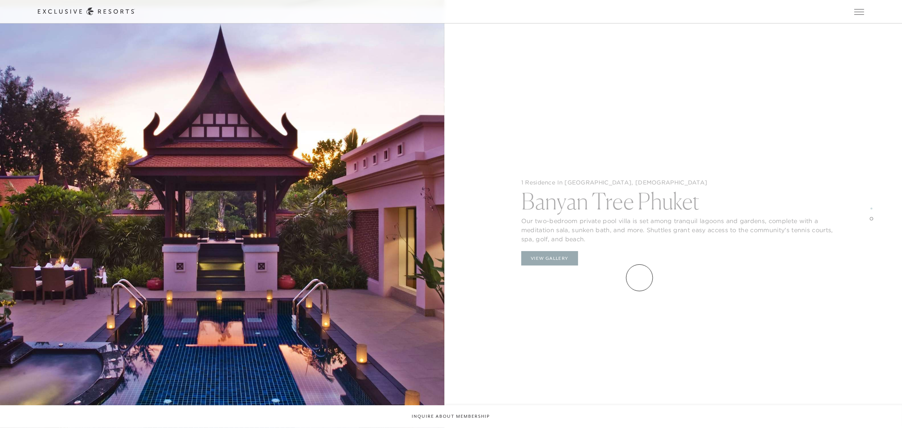
scroll to position [1515, 0]
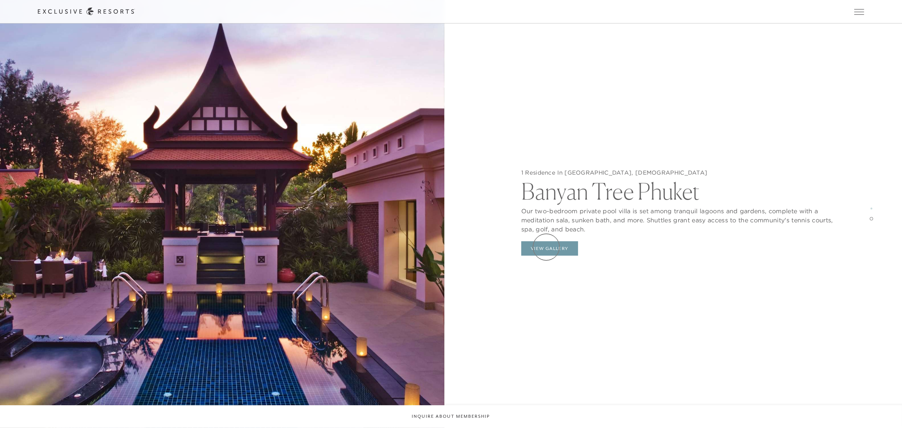
click at [546, 247] on button "View Gallery" at bounding box center [549, 248] width 57 height 14
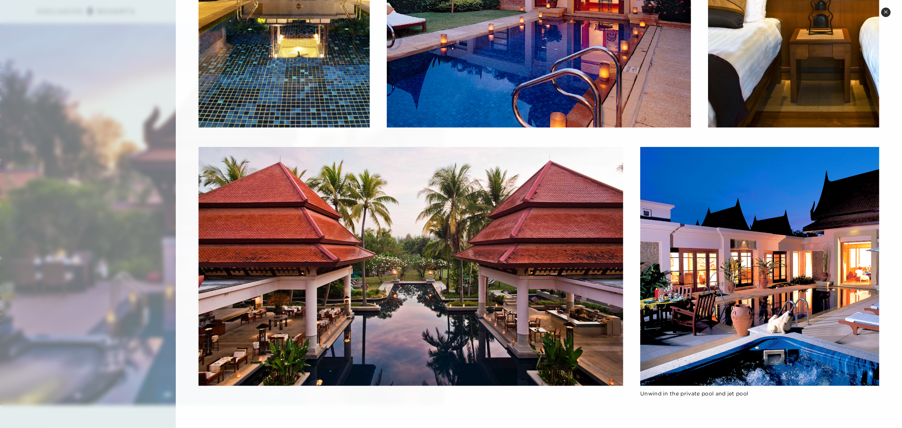
scroll to position [1609, 0]
click at [886, 14] on button "Close quickview" at bounding box center [885, 12] width 9 height 9
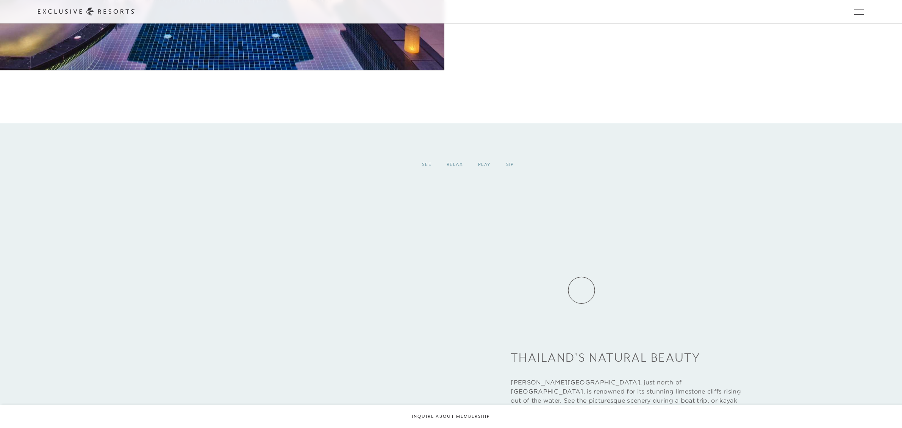
scroll to position [2272, 0]
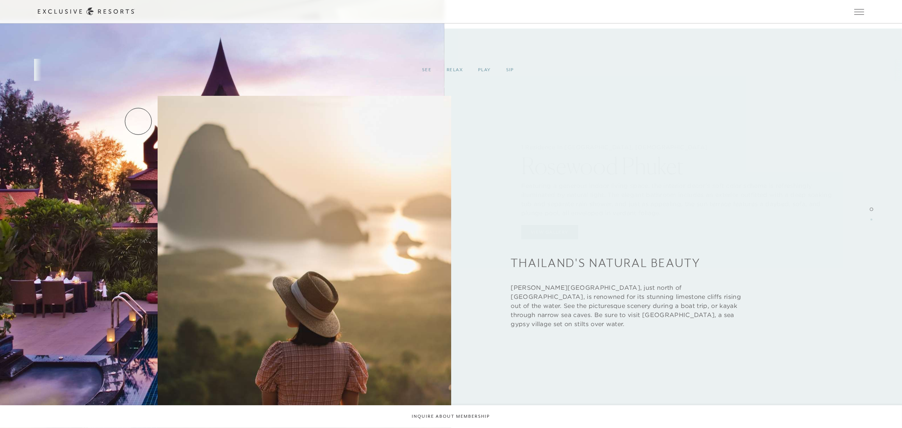
scroll to position [1041, 0]
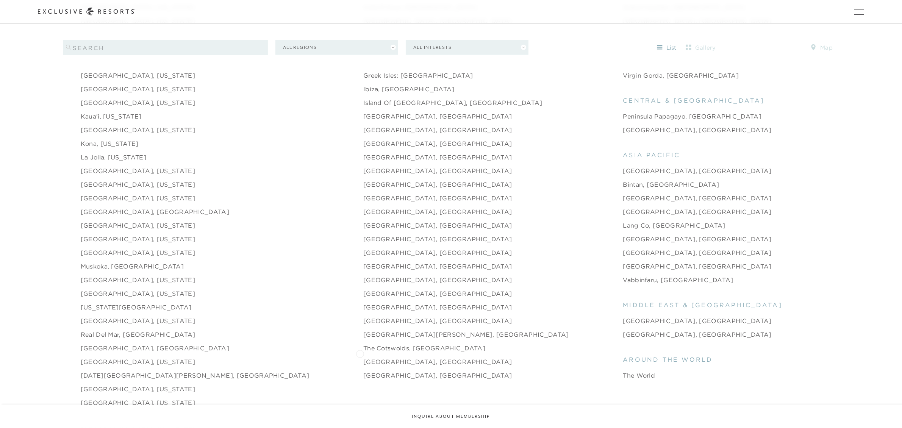
click at [363, 357] on link "[GEOGRAPHIC_DATA], [GEOGRAPHIC_DATA]" at bounding box center [437, 361] width 149 height 9
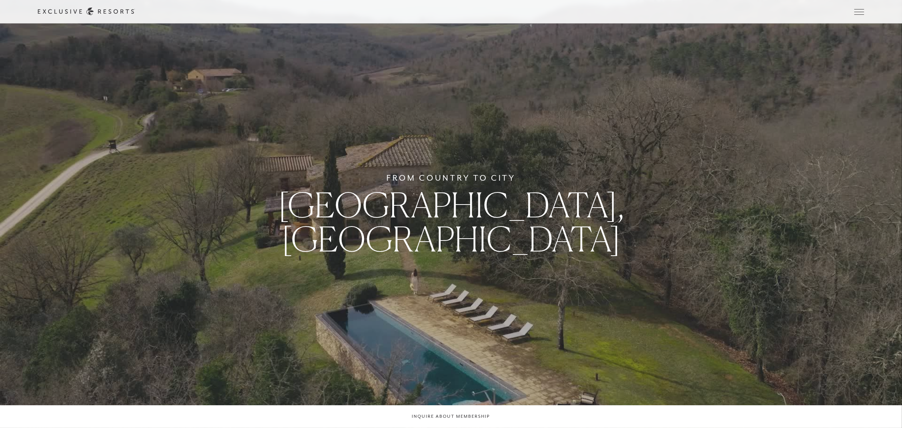
scroll to position [1041, 0]
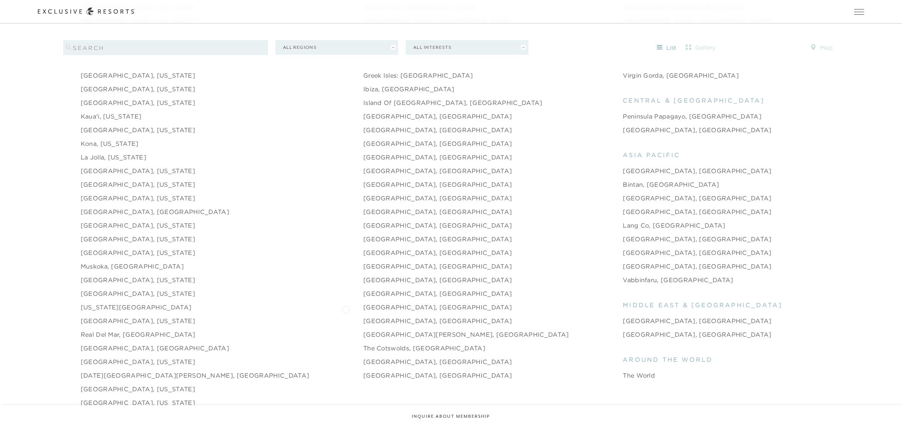
click at [363, 316] on link "[GEOGRAPHIC_DATA], [GEOGRAPHIC_DATA]" at bounding box center [437, 320] width 149 height 9
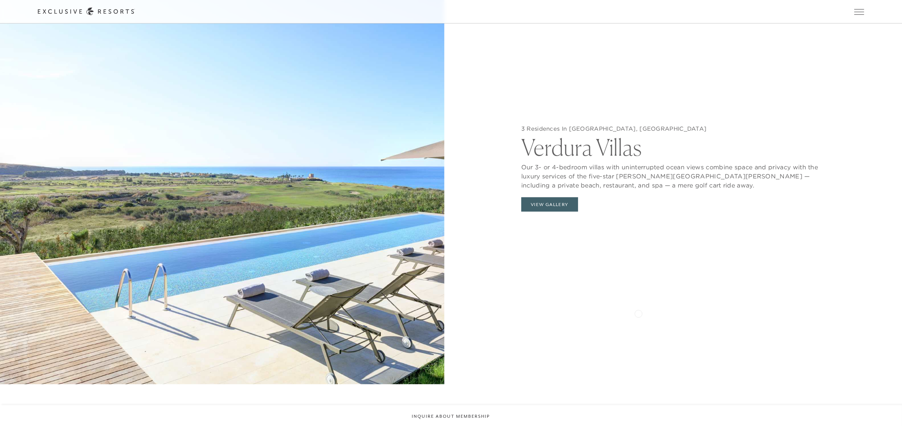
scroll to position [994, 0]
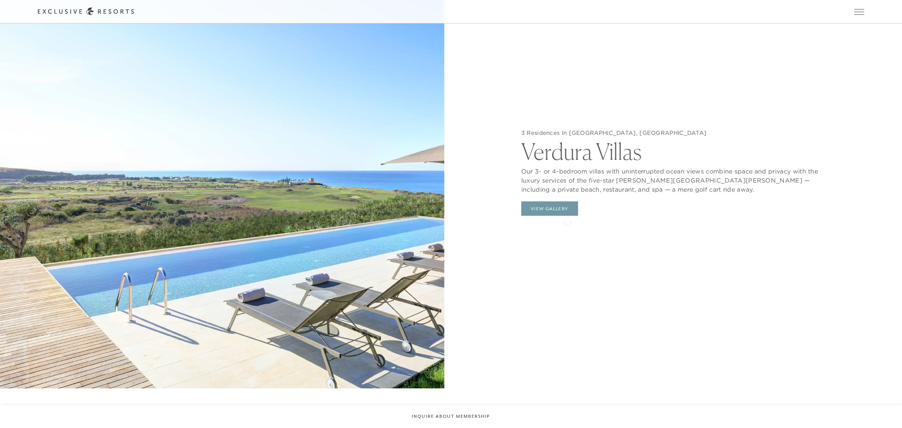
click at [559, 211] on button "View Gallery" at bounding box center [549, 208] width 57 height 14
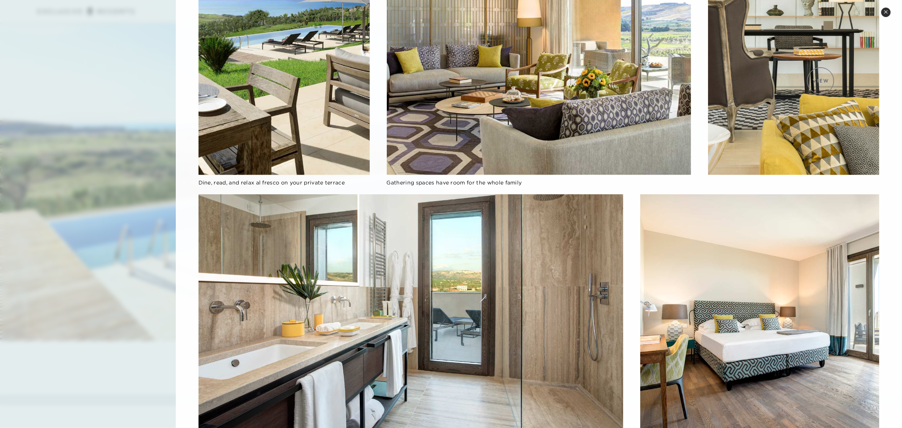
scroll to position [682, 0]
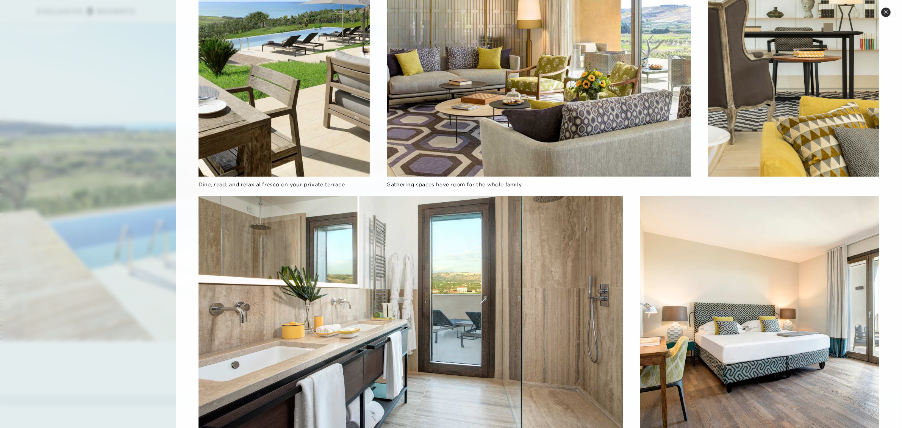
click at [889, 12] on button "Close quickview" at bounding box center [885, 12] width 9 height 9
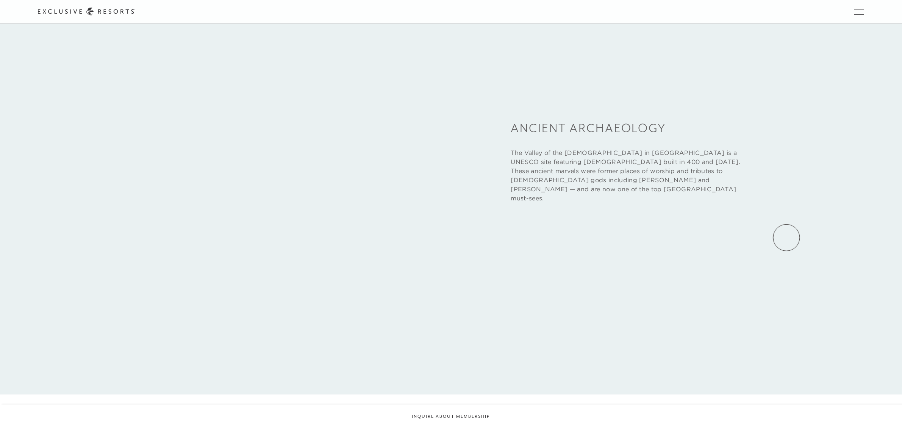
scroll to position [1609, 0]
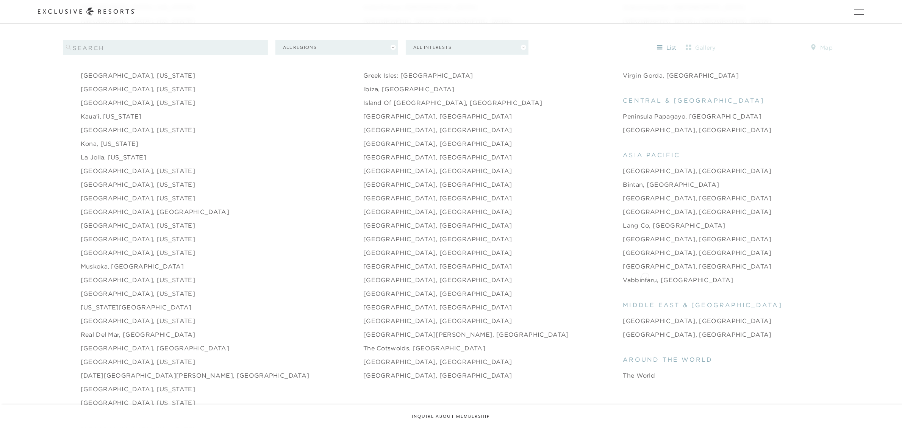
scroll to position [899, 0]
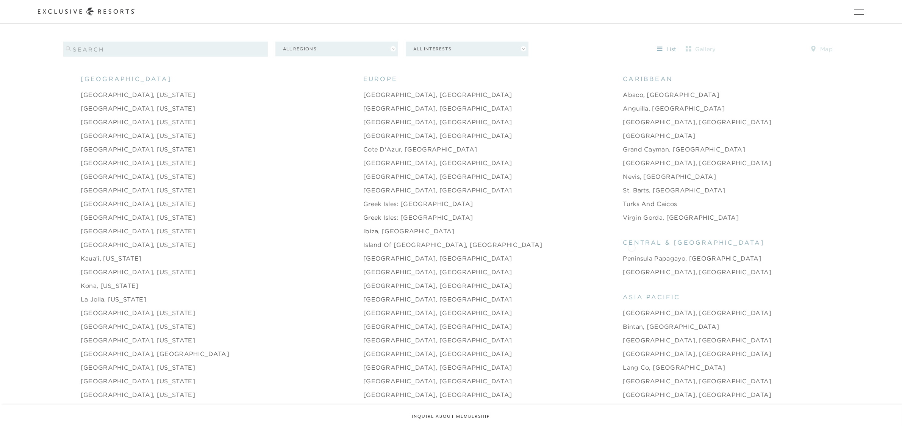
click at [631, 254] on link "Peninsula Papagayo, [GEOGRAPHIC_DATA]" at bounding box center [692, 258] width 139 height 9
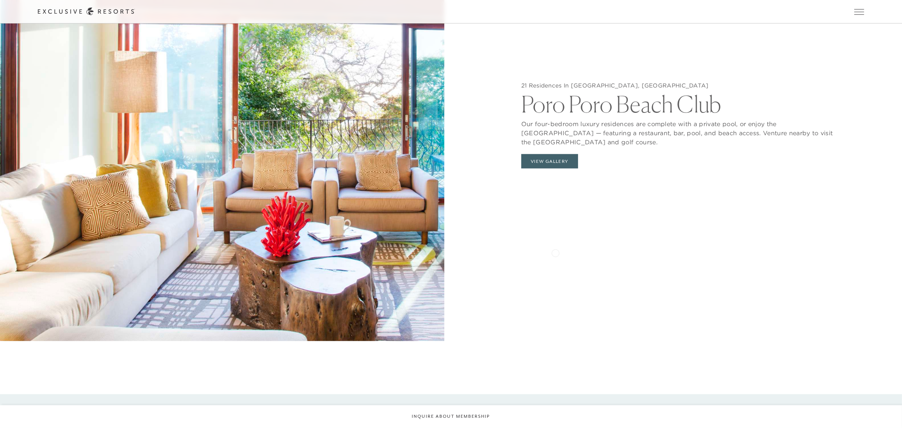
scroll to position [947, 0]
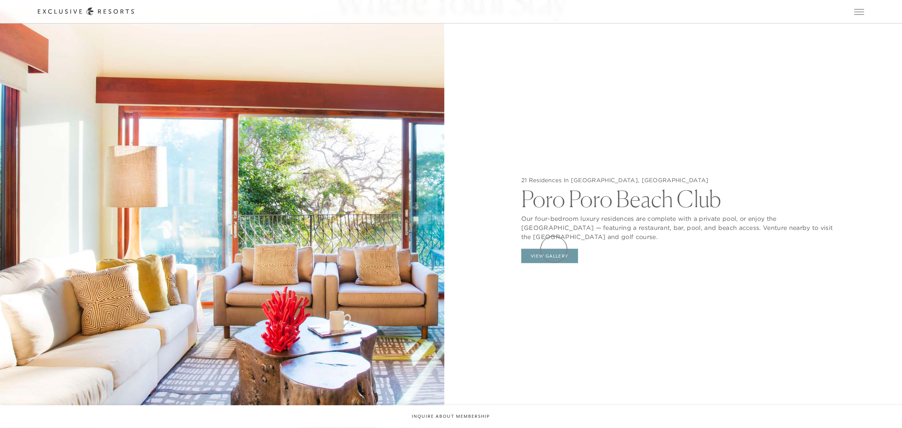
click at [554, 249] on button "View Gallery" at bounding box center [549, 256] width 57 height 14
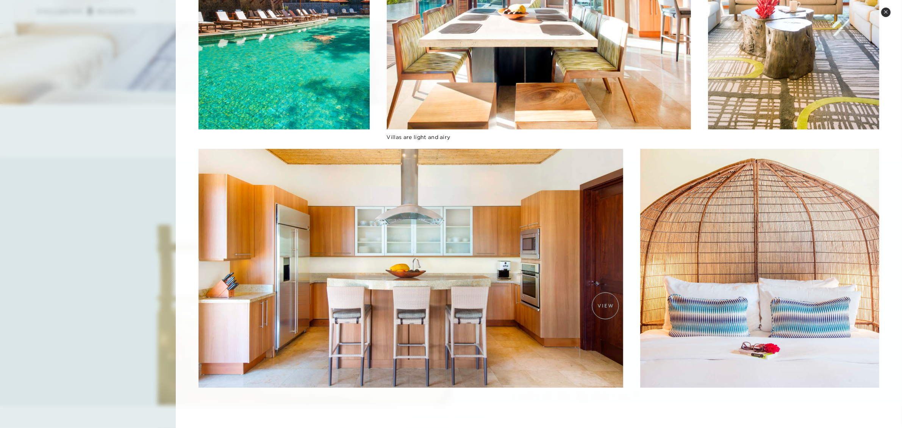
scroll to position [1467, 0]
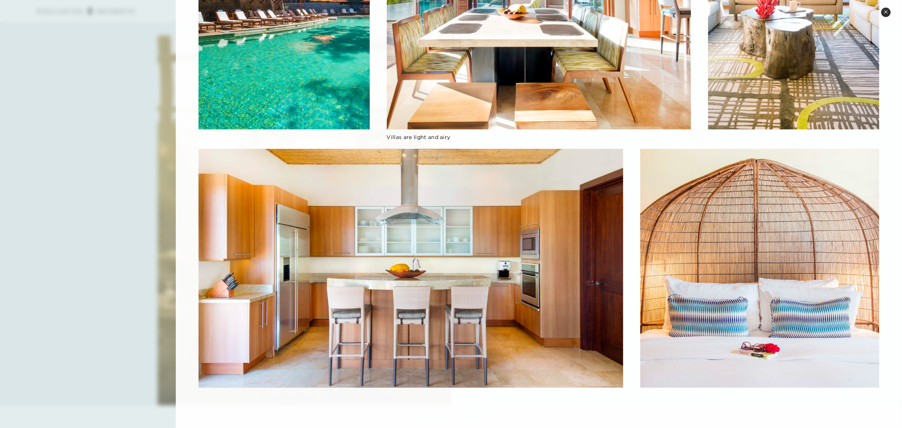
click at [883, 11] on icon at bounding box center [885, 12] width 4 height 4
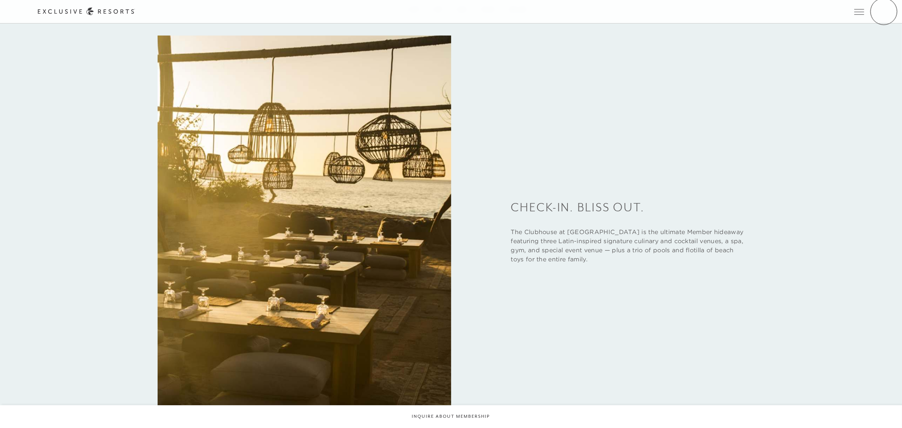
scroll to position [982, 0]
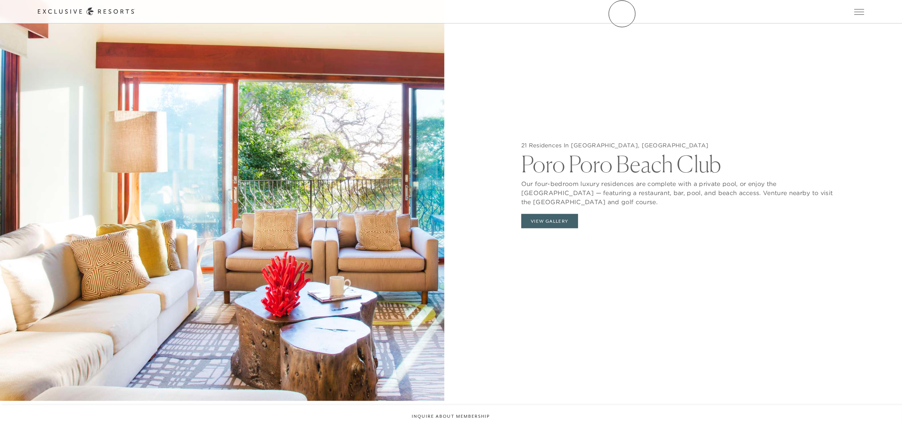
scroll to position [899, 0]
